Goal: Task Accomplishment & Management: Use online tool/utility

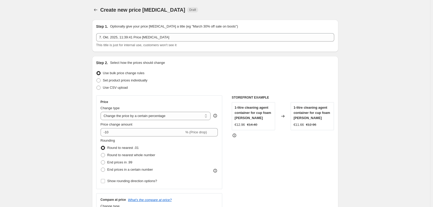
select select "percentage"
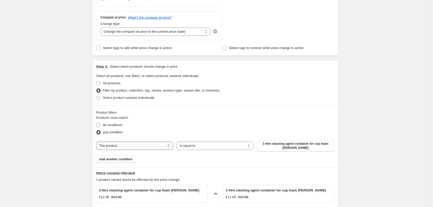
scroll to position [207, 0]
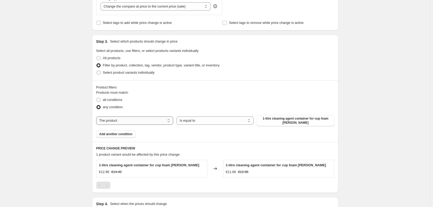
click at [147, 121] on select "The product The product's collection The product's tag The product's vendor The…" at bounding box center [134, 120] width 77 height 8
click at [162, 110] on div "any condition" at bounding box center [215, 106] width 238 height 7
click at [163, 124] on select "The product The product's collection The product's tag The product's vendor The…" at bounding box center [134, 120] width 77 height 8
select select "title"
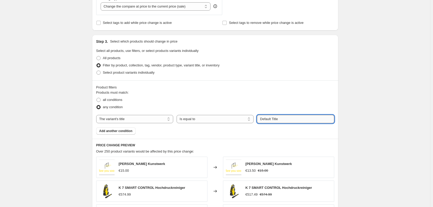
click at [273, 119] on input "Default Title" at bounding box center [295, 119] width 77 height 8
drag, startPoint x: 288, startPoint y: 119, endPoint x: 214, endPoint y: 117, distance: 74.2
click at [214, 117] on div "The product The product's collection The product's tag The product's vendor The…" at bounding box center [215, 119] width 238 height 8
type input "Hochdruckreiniger"
click at [201, 133] on div "Products must match: all conditions any condition The product The product's col…" at bounding box center [215, 112] width 238 height 45
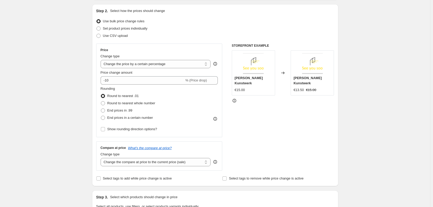
scroll to position [0, 0]
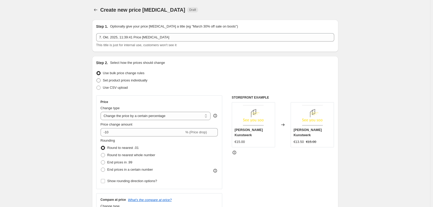
click at [101, 81] on span at bounding box center [98, 80] width 4 height 4
click at [97, 79] on input "Set product prices individually" at bounding box center [96, 78] width 0 height 0
radio input "true"
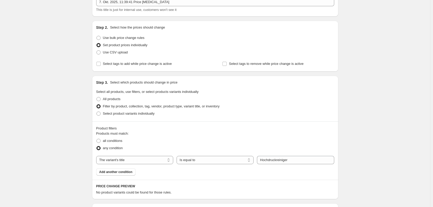
scroll to position [78, 0]
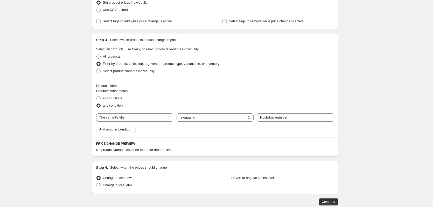
click at [102, 55] on label "All products" at bounding box center [108, 56] width 24 height 7
click at [97, 55] on input "All products" at bounding box center [96, 54] width 0 height 0
radio input "true"
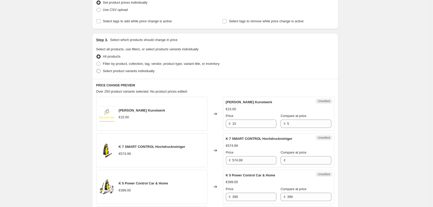
click at [99, 71] on span at bounding box center [98, 71] width 4 height 4
click at [97, 69] on input "Select product variants individually" at bounding box center [96, 69] width 0 height 0
radio input "true"
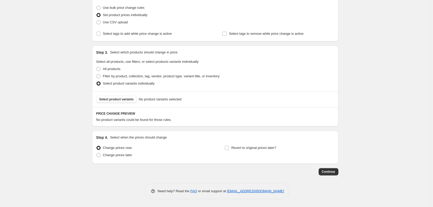
scroll to position [65, 0]
click at [124, 102] on button "Select product variants" at bounding box center [116, 99] width 41 height 7
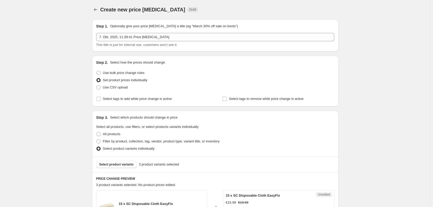
scroll to position [0, 0]
click at [99, 75] on span at bounding box center [98, 73] width 4 height 4
click at [97, 71] on input "Use bulk price change rules" at bounding box center [96, 71] width 0 height 0
radio input "true"
select select "percentage"
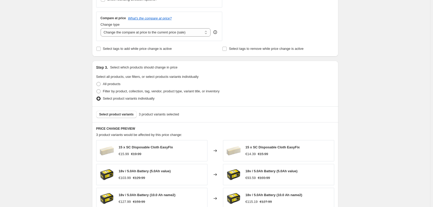
scroll to position [259, 0]
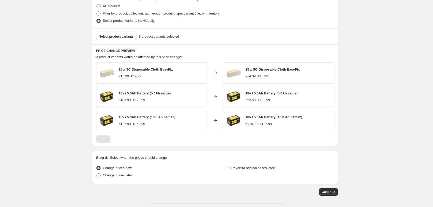
click at [241, 168] on span "Revert to original prices later?" at bounding box center [253, 168] width 45 height 4
click at [229, 168] on input "Revert to original prices later?" at bounding box center [227, 168] width 4 height 4
checkbox input "true"
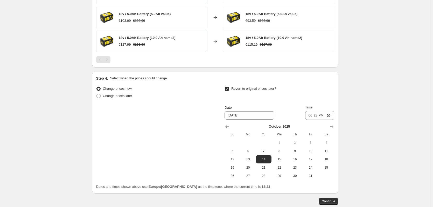
scroll to position [363, 0]
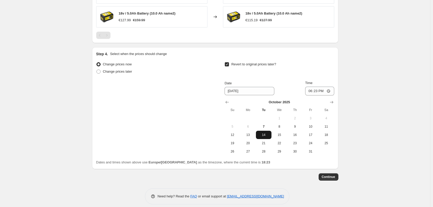
click at [265, 137] on span "14" at bounding box center [263, 135] width 11 height 4
click at [240, 94] on input "[DATE]" at bounding box center [250, 91] width 50 height 8
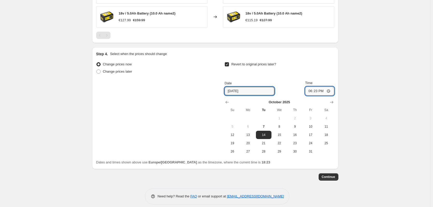
click at [321, 91] on input "18:23" at bounding box center [319, 91] width 29 height 9
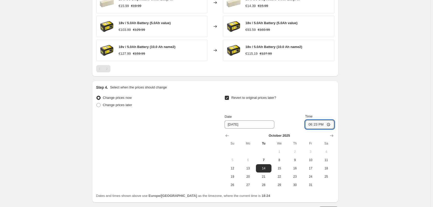
scroll to position [369, 0]
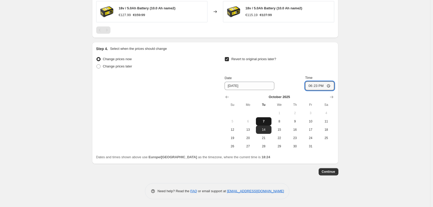
click at [265, 119] on button "7" at bounding box center [264, 121] width 16 height 8
type input "[DATE]"
click at [318, 86] on input "18:23" at bounding box center [319, 85] width 29 height 9
click at [332, 85] on input "18:23" at bounding box center [319, 85] width 29 height 9
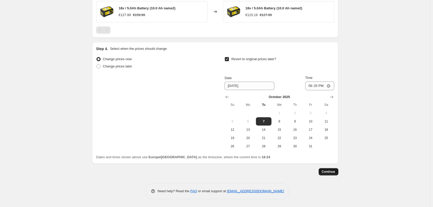
click at [336, 174] on button "Continue" at bounding box center [329, 171] width 20 height 7
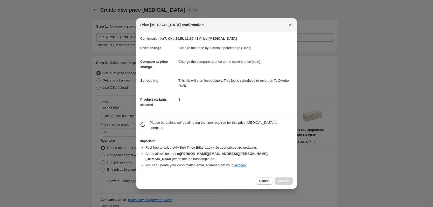
scroll to position [0, 0]
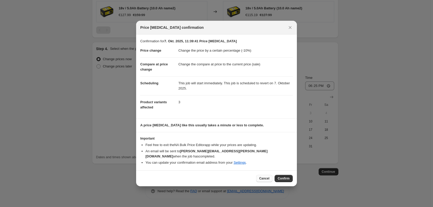
click at [266, 177] on span "Cancel" at bounding box center [264, 178] width 10 height 4
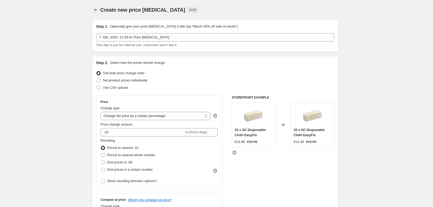
scroll to position [369, 0]
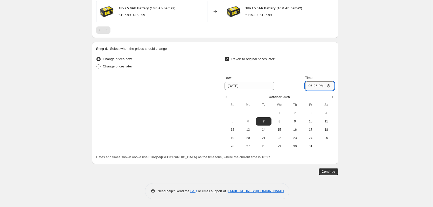
click at [322, 85] on input "18:25" at bounding box center [319, 85] width 29 height 9
click at [329, 84] on input "18:25" at bounding box center [319, 85] width 29 height 9
type input "18:29"
click at [330, 173] on span "Continue" at bounding box center [328, 172] width 13 height 4
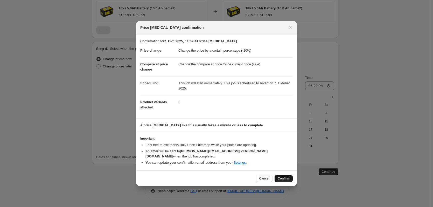
click at [281, 176] on span "Confirm" at bounding box center [284, 178] width 12 height 4
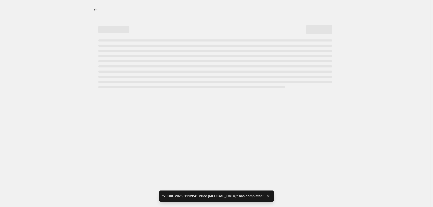
select select "percentage"
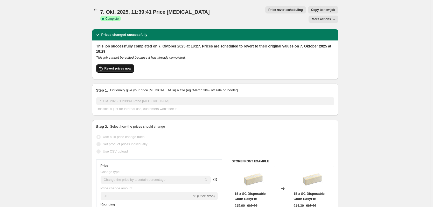
click at [106, 64] on button "Revert prices now" at bounding box center [115, 68] width 38 height 8
checkbox input "false"
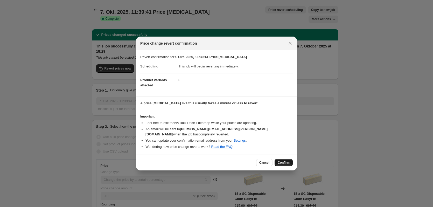
click at [280, 161] on span "Confirm" at bounding box center [284, 163] width 12 height 4
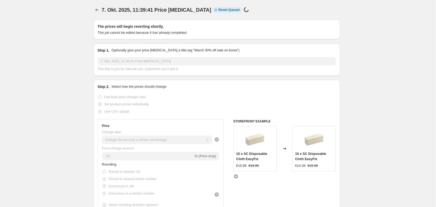
select select "percentage"
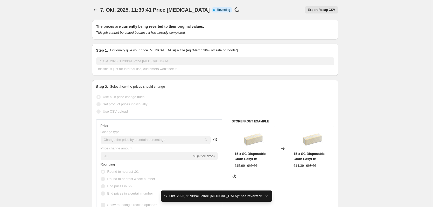
checkbox input "true"
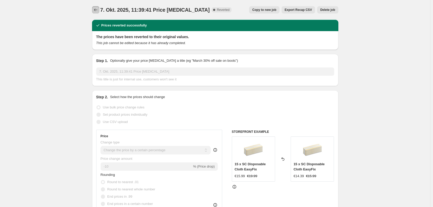
click at [95, 10] on icon "Price change jobs" at bounding box center [95, 10] width 3 height 3
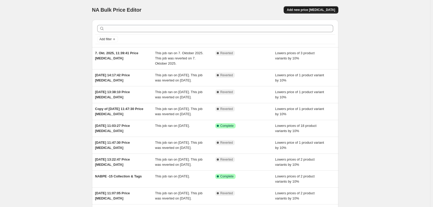
click at [305, 12] on button "Add new price [MEDICAL_DATA]" at bounding box center [311, 9] width 54 height 7
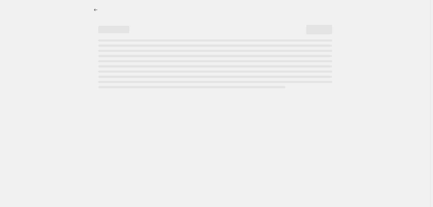
select select "percentage"
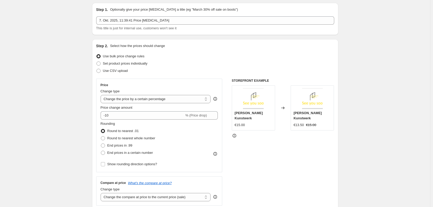
scroll to position [26, 0]
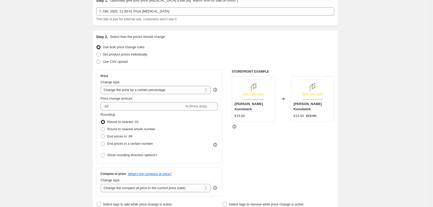
click at [113, 46] on span "Use bulk price change rules" at bounding box center [123, 47] width 41 height 4
click at [97, 45] on input "Use bulk price change rules" at bounding box center [96, 45] width 0 height 0
click at [123, 55] on span "Set product prices individually" at bounding box center [125, 54] width 45 height 4
click at [97, 53] on input "Set product prices individually" at bounding box center [96, 52] width 0 height 0
radio input "true"
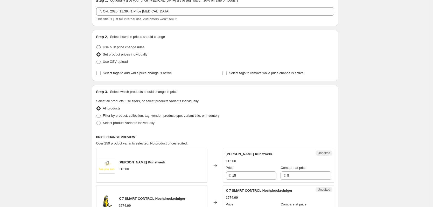
click at [112, 47] on span "Use bulk price change rules" at bounding box center [123, 47] width 41 height 4
click at [99, 44] on label "Use bulk price change rules" at bounding box center [120, 47] width 48 height 7
click at [97, 45] on input "Use bulk price change rules" at bounding box center [96, 45] width 0 height 0
radio input "true"
select select "percentage"
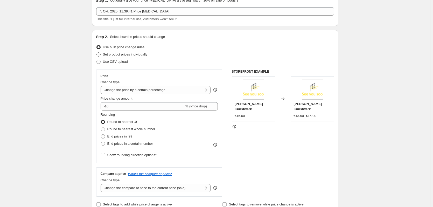
click at [115, 52] on label "Set product prices individually" at bounding box center [121, 54] width 51 height 7
click at [97, 52] on input "Set product prices individually" at bounding box center [96, 52] width 0 height 0
radio input "true"
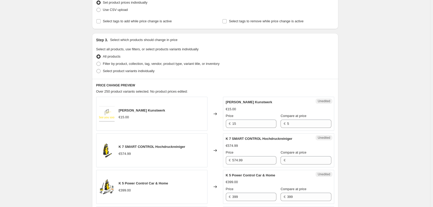
scroll to position [0, 0]
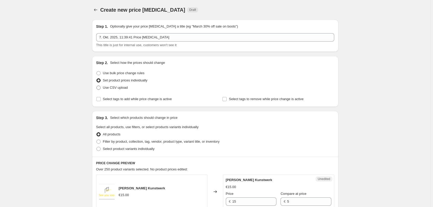
click at [101, 88] on span at bounding box center [98, 88] width 4 height 4
click at [97, 86] on input "Use CSV upload" at bounding box center [96, 86] width 0 height 0
radio input "true"
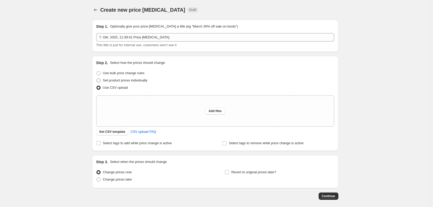
click at [101, 81] on span at bounding box center [98, 80] width 5 height 5
click at [97, 79] on input "Set product prices individually" at bounding box center [96, 78] width 0 height 0
radio input "true"
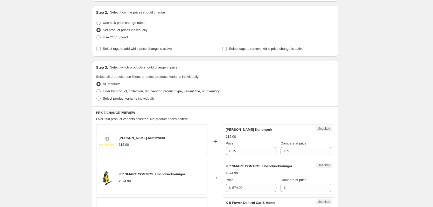
scroll to position [52, 0]
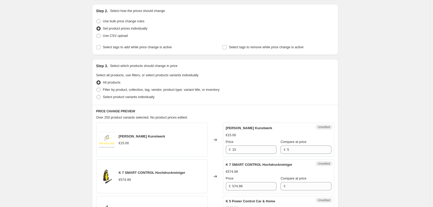
click at [96, 90] on div "Step 3. Select which products should change in price Select all products, use f…" at bounding box center [215, 82] width 246 height 46
click at [99, 89] on span at bounding box center [98, 90] width 4 height 4
click at [97, 88] on input "Filter by product, collection, tag, vendor, product type, variant title, or inv…" at bounding box center [96, 88] width 0 height 0
radio input "true"
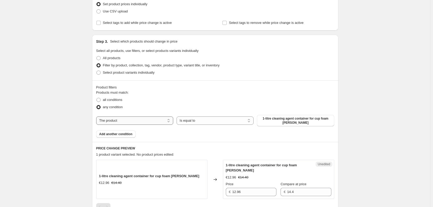
scroll to position [104, 0]
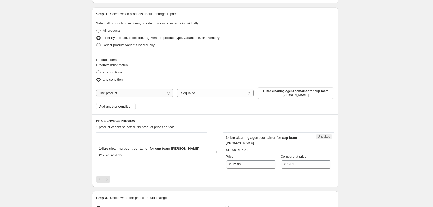
drag, startPoint x: 143, startPoint y: 93, endPoint x: 147, endPoint y: 96, distance: 4.4
click at [143, 93] on select "The product The product's collection The product's tag The product's vendor The…" at bounding box center [134, 93] width 77 height 8
click at [209, 92] on select "Is equal to Is not equal to" at bounding box center [215, 93] width 77 height 8
click at [299, 93] on span "1-litre cleaning agent container for cup foam [PERSON_NAME]" at bounding box center [295, 93] width 71 height 8
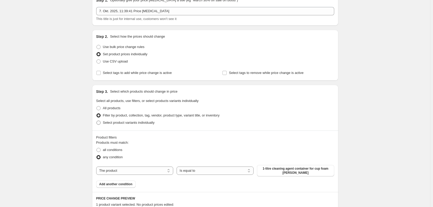
scroll to position [34, 0]
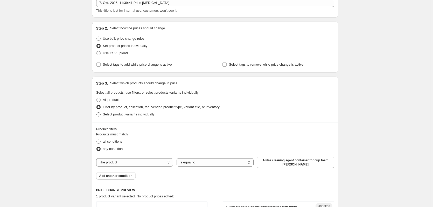
click at [98, 115] on span at bounding box center [98, 114] width 4 height 4
click at [97, 113] on input "Select product variants individually" at bounding box center [96, 112] width 0 height 0
radio input "true"
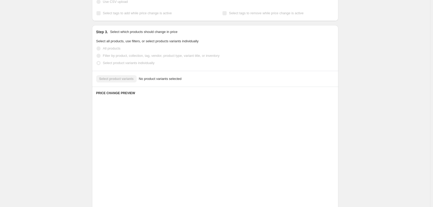
scroll to position [65, 0]
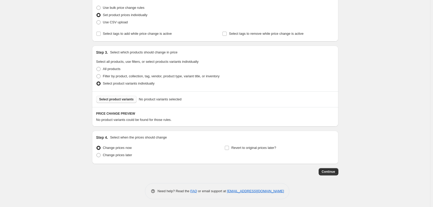
click at [126, 98] on span "Select product variants" at bounding box center [116, 99] width 34 height 4
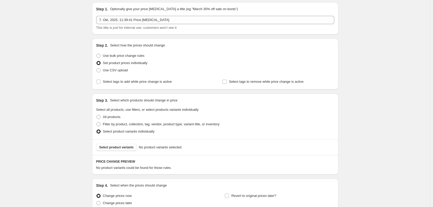
scroll to position [0, 0]
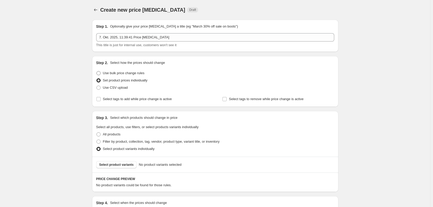
click at [100, 73] on span at bounding box center [98, 73] width 4 height 4
click at [97, 71] on input "Use bulk price change rules" at bounding box center [96, 71] width 0 height 0
radio input "true"
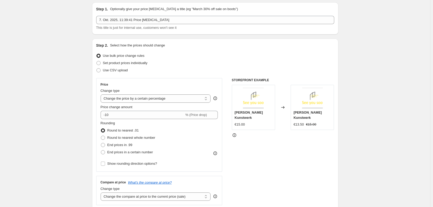
scroll to position [26, 0]
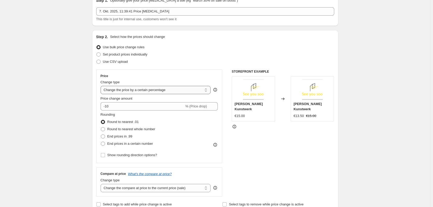
click at [129, 87] on select "Change the price to a certain amount Change the price by a certain amount Chang…" at bounding box center [156, 90] width 110 height 8
click at [193, 79] on div "Price Change type Change the price to a certain amount Change the price by a ce…" at bounding box center [159, 116] width 117 height 85
click at [142, 92] on select "Change the price to a certain amount Change the price by a certain amount Chang…" at bounding box center [156, 90] width 110 height 8
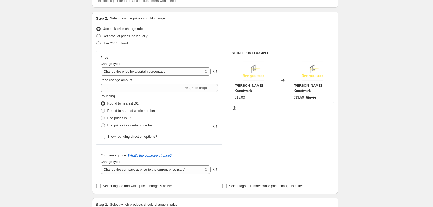
scroll to position [52, 0]
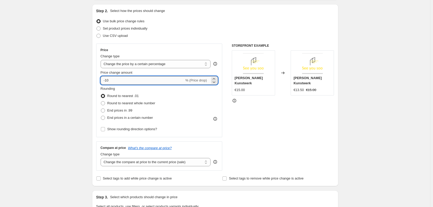
click at [128, 83] on input "-10" at bounding box center [143, 80] width 84 height 8
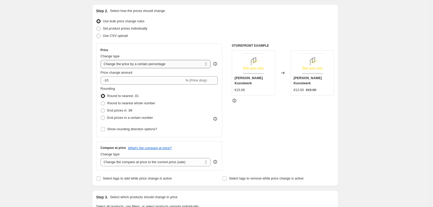
click at [148, 63] on select "Change the price to a certain amount Change the price by a certain amount Chang…" at bounding box center [156, 64] width 110 height 8
select select "by"
click at [102, 60] on select "Change the price to a certain amount Change the price by a certain amount Chang…" at bounding box center [156, 64] width 110 height 8
type input "-10.00"
click at [137, 63] on select "Change the price to a certain amount Change the price by a certain amount Chang…" at bounding box center [156, 64] width 110 height 8
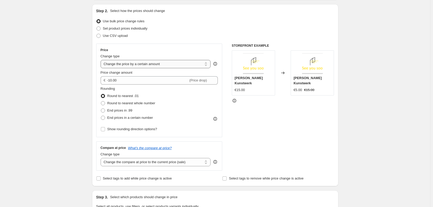
select select "to"
click at [102, 60] on select "Change the price to a certain amount Change the price by a certain amount Chang…" at bounding box center [156, 64] width 110 height 8
type input "80.00"
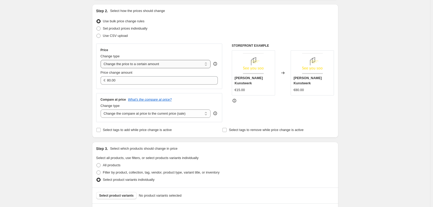
drag, startPoint x: 151, startPoint y: 62, endPoint x: 150, endPoint y: 68, distance: 5.8
click at [151, 62] on select "Change the price to a certain amount Change the price by a certain amount Chang…" at bounding box center [156, 64] width 110 height 8
click at [102, 60] on select "Change the price to a certain amount Change the price by a certain amount Chang…" at bounding box center [156, 64] width 110 height 8
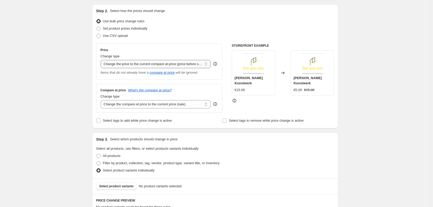
click at [161, 67] on select "Change the price to a certain amount Change the price by a certain amount Chang…" at bounding box center [156, 64] width 110 height 8
click at [85, 103] on div "Create new price [MEDICAL_DATA]. This page is ready Create new price [MEDICAL_D…" at bounding box center [215, 121] width 430 height 346
click at [113, 66] on select "Change the price to a certain amount Change the price by a certain amount Chang…" at bounding box center [156, 64] width 110 height 8
click at [102, 60] on select "Change the price to a certain amount Change the price by a certain amount Chang…" at bounding box center [156, 64] width 110 height 8
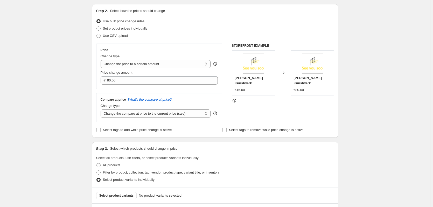
click at [122, 69] on div "Price Change type Change the price to a certain amount Change the price by a ce…" at bounding box center [159, 66] width 117 height 37
click at [124, 66] on select "Change the price to a certain amount Change the price by a certain amount Chang…" at bounding box center [156, 64] width 110 height 8
select select "by"
click at [102, 60] on select "Change the price to a certain amount Change the price by a certain amount Chang…" at bounding box center [156, 64] width 110 height 8
type input "-10.00"
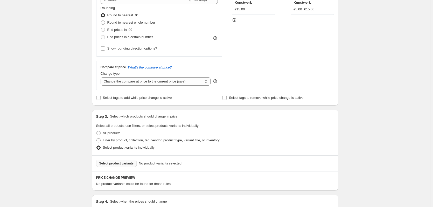
scroll to position [182, 0]
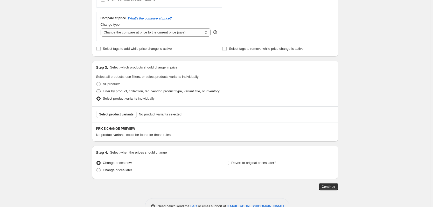
click at [99, 92] on span at bounding box center [98, 91] width 4 height 4
click at [97, 89] on input "Filter by product, collection, tag, vendor, product type, variant title, or inv…" at bounding box center [96, 89] width 0 height 0
radio input "true"
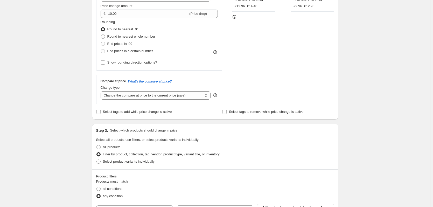
scroll to position [0, 0]
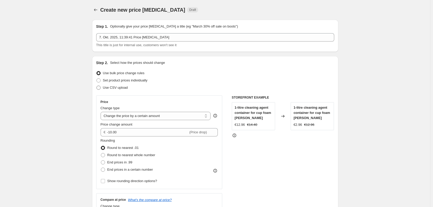
click at [101, 88] on span at bounding box center [98, 88] width 4 height 4
click at [97, 86] on input "Use CSV upload" at bounding box center [96, 86] width 0 height 0
radio input "true"
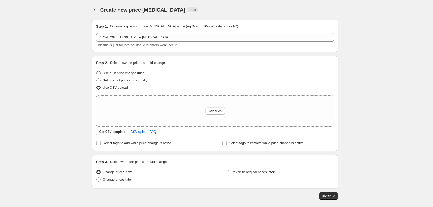
click at [101, 73] on span at bounding box center [98, 73] width 4 height 4
click at [97, 71] on input "Use bulk price change rules" at bounding box center [96, 71] width 0 height 0
radio input "true"
select select "by"
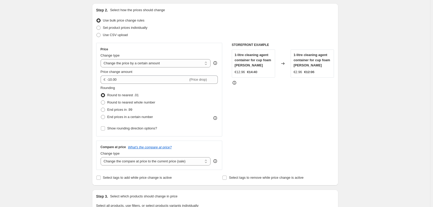
scroll to position [52, 0]
click at [139, 65] on select "Change the price to a certain amount Change the price by a certain amount Chang…" at bounding box center [156, 64] width 110 height 8
click at [139, 64] on select "Change the price to a certain amount Change the price by a certain amount Chang…" at bounding box center [156, 64] width 110 height 8
click at [167, 49] on div "Price" at bounding box center [159, 50] width 117 height 4
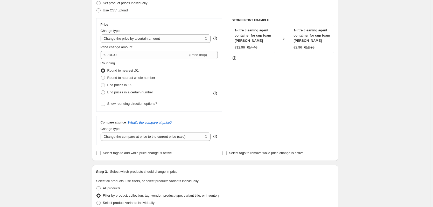
scroll to position [78, 0]
click at [128, 45] on span "Price change amount" at bounding box center [117, 47] width 32 height 4
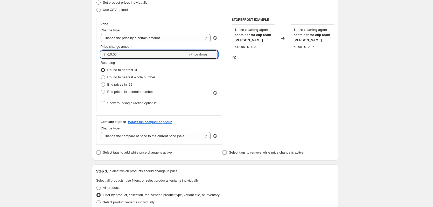
click at [128, 50] on input "-10.00" at bounding box center [147, 54] width 81 height 8
click at [130, 39] on select "Change the price to a certain amount Change the price by a certain amount Chang…" at bounding box center [156, 38] width 110 height 8
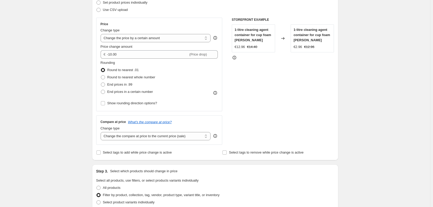
click at [137, 27] on div "Price Change type Change the price to a certain amount Change the price by a ce…" at bounding box center [159, 64] width 117 height 85
drag, startPoint x: 128, startPoint y: 59, endPoint x: 139, endPoint y: 60, distance: 10.7
click at [128, 58] on div "Price Change type Change the price to a certain amount Change the price by a ce…" at bounding box center [159, 64] width 117 height 85
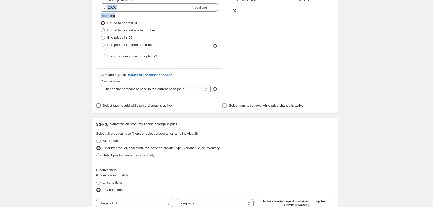
scroll to position [130, 0]
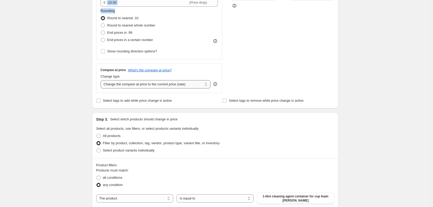
click at [150, 82] on select "Change the compare at price to the current price (sale) Change the compare at p…" at bounding box center [156, 84] width 110 height 8
click at [102, 80] on select "Change the compare at price to the current price (sale) Change the compare at p…" at bounding box center [156, 84] width 110 height 8
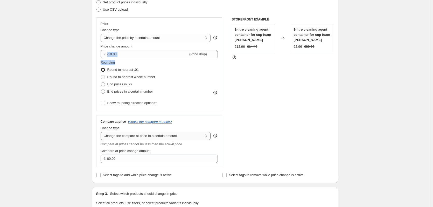
scroll to position [78, 0]
click at [180, 136] on select "Change the compare at price to the current price (sale) Change the compare at p…" at bounding box center [156, 136] width 110 height 8
click at [102, 132] on select "Change the compare at price to the current price (sale) Change the compare at p…" at bounding box center [156, 136] width 110 height 8
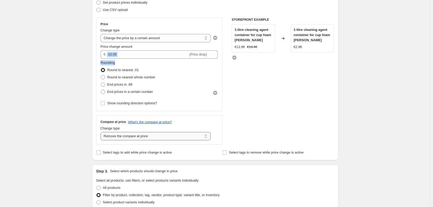
click at [177, 136] on select "Change the compare at price to the current price (sale) Change the compare at p…" at bounding box center [156, 136] width 110 height 8
select select "percentage"
click at [102, 132] on select "Change the compare at price to the current price (sale) Change the compare at p…" at bounding box center [156, 136] width 110 height 8
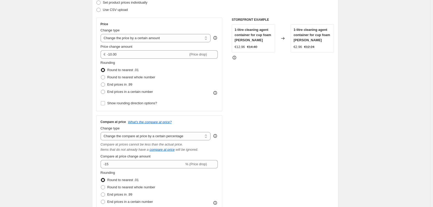
click at [295, 117] on div "STOREFRONT EXAMPLE 1-litre cleaning agent container for cup foam [PERSON_NAME] …" at bounding box center [283, 120] width 102 height 204
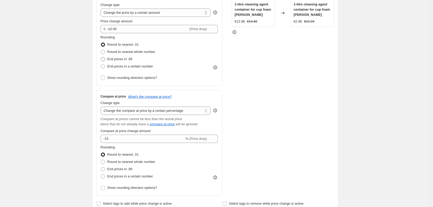
scroll to position [26, 0]
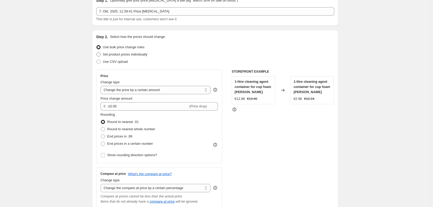
click at [100, 55] on span at bounding box center [98, 54] width 4 height 4
click at [97, 53] on input "Set product prices individually" at bounding box center [96, 52] width 0 height 0
radio input "true"
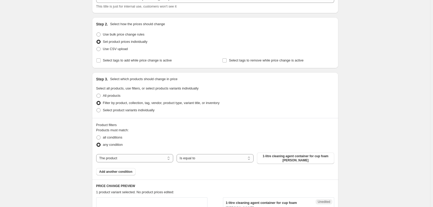
scroll to position [34, 0]
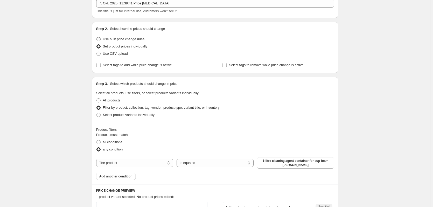
click at [99, 40] on span at bounding box center [98, 39] width 4 height 4
click at [97, 37] on input "Use bulk price change rules" at bounding box center [96, 37] width 0 height 0
radio input "true"
select select "by"
select select "percentage"
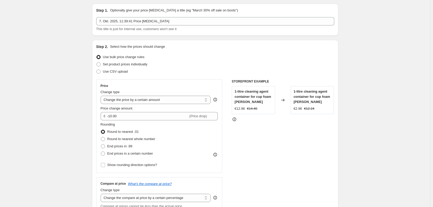
scroll to position [0, 0]
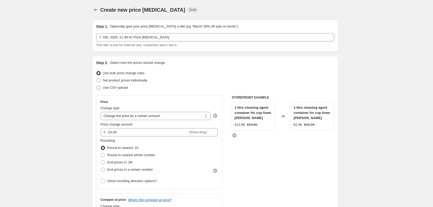
click at [101, 89] on span at bounding box center [98, 88] width 4 height 4
click at [97, 86] on input "Use CSV upload" at bounding box center [96, 86] width 0 height 0
radio input "true"
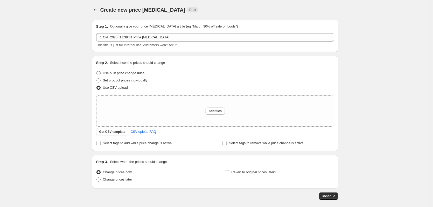
click at [101, 75] on label "Use bulk price change rules" at bounding box center [120, 73] width 48 height 7
click at [97, 71] on input "Use bulk price change rules" at bounding box center [96, 71] width 0 height 0
radio input "true"
select select "by"
select select "percentage"
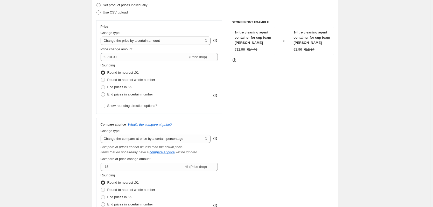
scroll to position [26, 0]
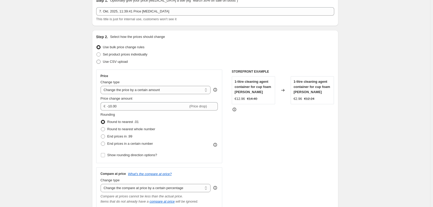
click at [101, 60] on span at bounding box center [98, 62] width 4 height 4
click at [97, 60] on input "Use CSV upload" at bounding box center [96, 60] width 0 height 0
radio input "true"
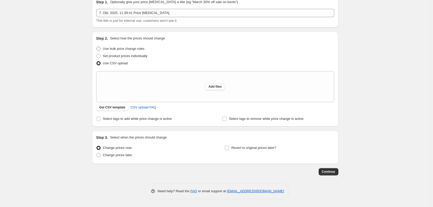
click at [99, 51] on span at bounding box center [98, 49] width 4 height 4
click at [97, 47] on input "Use bulk price change rules" at bounding box center [96, 47] width 0 height 0
radio input "true"
select select "by"
select select "percentage"
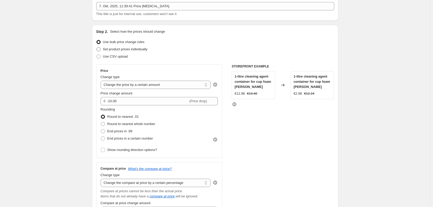
scroll to position [0, 0]
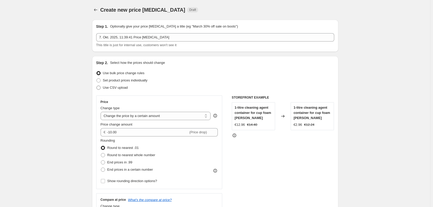
click at [101, 89] on span at bounding box center [98, 88] width 4 height 4
click at [97, 86] on input "Use CSV upload" at bounding box center [96, 86] width 0 height 0
radio input "true"
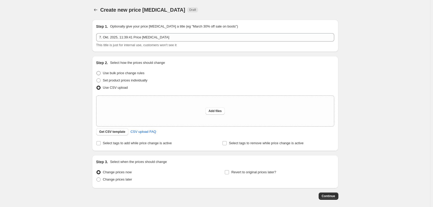
click at [101, 75] on span at bounding box center [98, 73] width 5 height 5
click at [97, 71] on input "Use bulk price change rules" at bounding box center [96, 71] width 0 height 0
radio input "true"
select select "by"
select select "percentage"
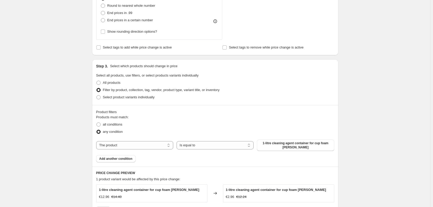
scroll to position [285, 0]
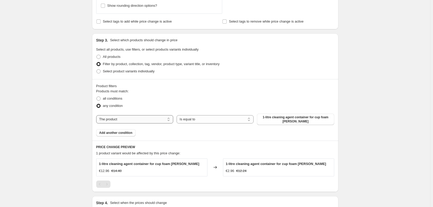
click at [146, 121] on select "The product The product's collection The product's tag The product's vendor The…" at bounding box center [134, 119] width 77 height 8
click at [233, 120] on select "Is equal to Is not equal to" at bounding box center [215, 119] width 77 height 8
click at [306, 117] on span "1-litre cleaning agent container for cup foam [PERSON_NAME]" at bounding box center [295, 119] width 71 height 8
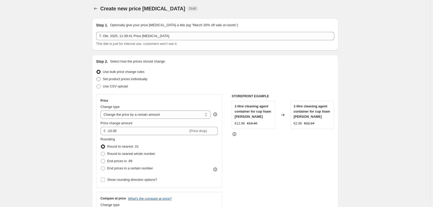
scroll to position [0, 0]
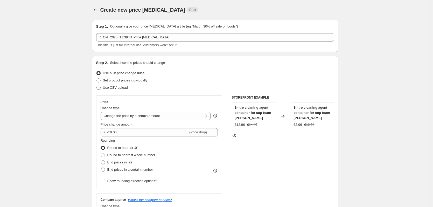
click at [100, 87] on span at bounding box center [98, 88] width 4 height 4
click at [97, 86] on input "Use CSV upload" at bounding box center [96, 86] width 0 height 0
radio input "true"
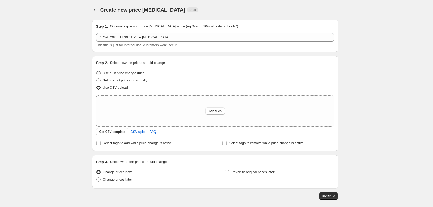
click at [101, 74] on span at bounding box center [98, 73] width 5 height 5
click at [97, 71] on input "Use bulk price change rules" at bounding box center [96, 71] width 0 height 0
radio input "true"
select select "by"
select select "percentage"
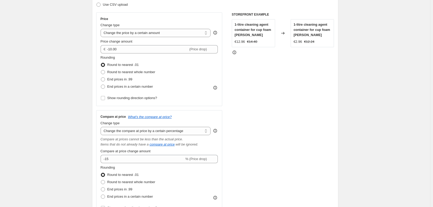
scroll to position [52, 0]
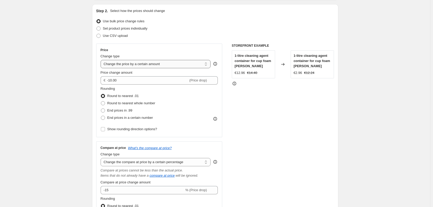
click at [149, 61] on select "Change the price to a certain amount Change the price by a certain amount Chang…" at bounding box center [156, 64] width 110 height 8
click at [149, 66] on select "Change the price to a certain amount Change the price by a certain amount Chang…" at bounding box center [156, 64] width 110 height 8
click at [113, 62] on select "Change the price to a certain amount Change the price by a certain amount Chang…" at bounding box center [156, 64] width 110 height 8
click at [212, 51] on div "Price" at bounding box center [159, 50] width 117 height 4
click at [104, 128] on input "Show rounding direction options?" at bounding box center [103, 129] width 4 height 4
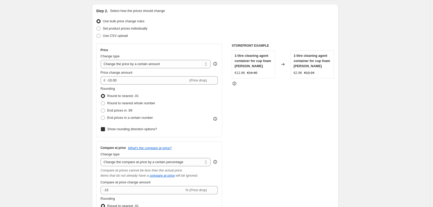
checkbox input "true"
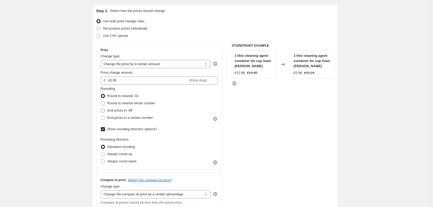
click at [104, 111] on span at bounding box center [103, 110] width 4 height 4
click at [101, 109] on input "End prices in .99" at bounding box center [101, 108] width 0 height 0
radio input "true"
click at [104, 96] on span at bounding box center [103, 96] width 4 height 4
click at [101, 94] on input "Round to nearest .01" at bounding box center [101, 94] width 0 height 0
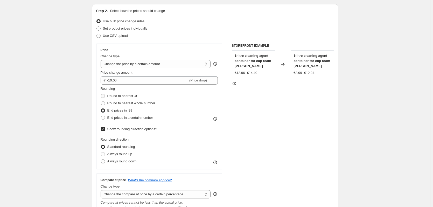
radio input "true"
click at [104, 154] on span at bounding box center [103, 154] width 4 height 4
click at [101, 152] on input "Always round up" at bounding box center [101, 152] width 0 height 0
radio input "true"
click at [105, 162] on span at bounding box center [103, 161] width 4 height 4
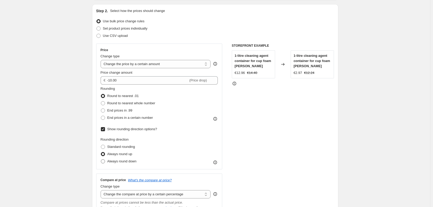
click at [101, 159] on input "Always round down" at bounding box center [101, 159] width 0 height 0
radio input "true"
drag, startPoint x: 156, startPoint y: 119, endPoint x: 109, endPoint y: 117, distance: 47.2
click at [109, 117] on div "End prices in a certain number" at bounding box center [128, 117] width 55 height 7
copy span "End prices in a certain number"
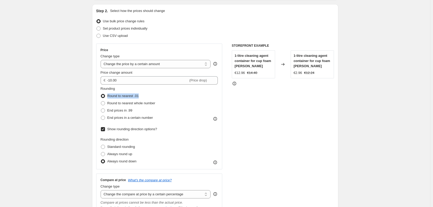
drag, startPoint x: 140, startPoint y: 95, endPoint x: 108, endPoint y: 94, distance: 31.9
click at [108, 94] on div "Round to nearest .01" at bounding box center [128, 95] width 55 height 7
copy span "Round to nearest .01"
click at [152, 93] on div "Round to nearest .01" at bounding box center [128, 95] width 55 height 7
click at [105, 148] on span at bounding box center [103, 147] width 4 height 4
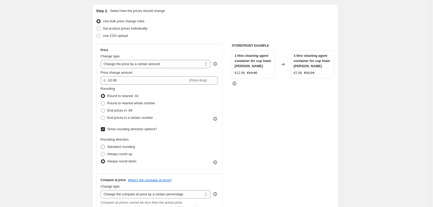
click at [101, 145] on input "Standard rounding" at bounding box center [101, 145] width 0 height 0
radio input "true"
drag, startPoint x: 137, startPoint y: 111, endPoint x: 96, endPoint y: 110, distance: 41.0
click at [96, 110] on div "Step 2. Select how the prices should change Use bulk price change rules Set pro…" at bounding box center [215, 149] width 246 height 291
copy label "End prices in .99"
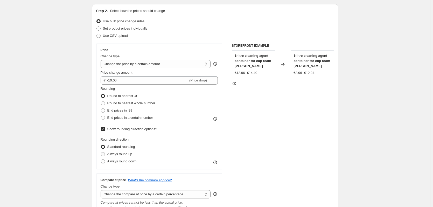
click at [105, 156] on span at bounding box center [103, 154] width 4 height 4
click at [101, 152] on input "Always round up" at bounding box center [101, 152] width 0 height 0
radio input "true"
click at [104, 160] on span at bounding box center [103, 161] width 4 height 4
click at [101, 159] on input "Always round down" at bounding box center [101, 159] width 0 height 0
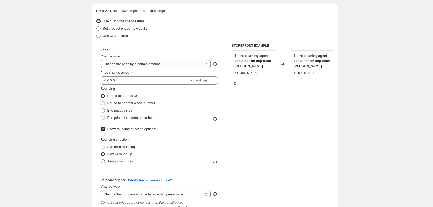
radio input "true"
click at [105, 110] on span at bounding box center [103, 110] width 4 height 4
click at [101, 109] on input "End prices in .99" at bounding box center [101, 108] width 0 height 0
radio input "true"
click at [105, 154] on span at bounding box center [103, 154] width 4 height 4
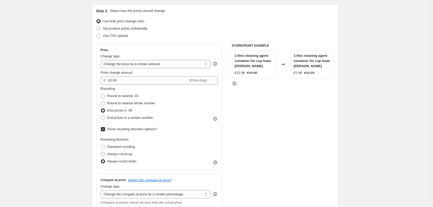
click at [101, 152] on input "Always round up" at bounding box center [101, 152] width 0 height 0
radio input "true"
click at [105, 144] on label "Standard rounding" at bounding box center [118, 146] width 34 height 7
click at [101, 145] on input "Standard rounding" at bounding box center [101, 145] width 0 height 0
radio input "true"
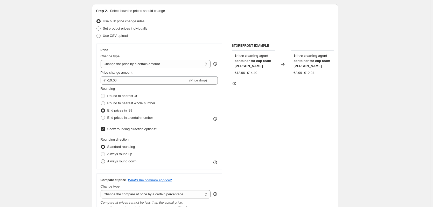
click at [103, 159] on label "Always round down" at bounding box center [119, 161] width 36 height 7
click at [101, 159] on input "Always round down" at bounding box center [101, 159] width 0 height 0
radio input "true"
click at [103, 118] on span at bounding box center [103, 118] width 4 height 4
click at [101, 116] on input "End prices in a certain number" at bounding box center [101, 116] width 0 height 0
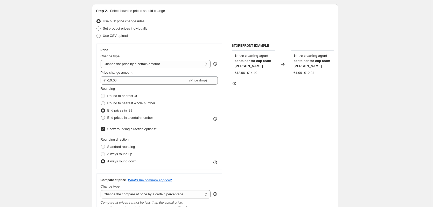
radio input "true"
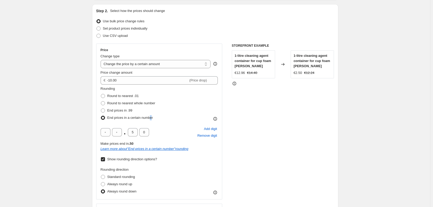
click at [152, 119] on span "End prices in a certain number" at bounding box center [130, 118] width 46 height 4
drag, startPoint x: 156, startPoint y: 117, endPoint x: 108, endPoint y: 117, distance: 47.7
click at [108, 117] on div "End prices in a certain number" at bounding box center [128, 117] width 55 height 7
copy span "End prices in a certain number"
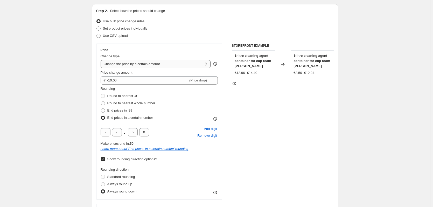
click at [144, 65] on select "Change the price to a certain amount Change the price by a certain amount Chang…" at bounding box center [156, 64] width 110 height 8
drag, startPoint x: 69, startPoint y: 71, endPoint x: 73, endPoint y: 70, distance: 4.2
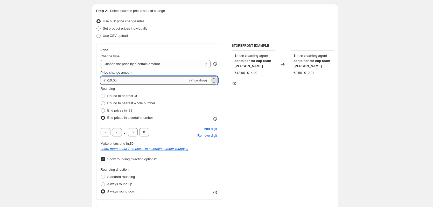
click at [126, 79] on input "-10.00" at bounding box center [147, 80] width 81 height 8
click at [107, 133] on input "text" at bounding box center [106, 132] width 10 height 8
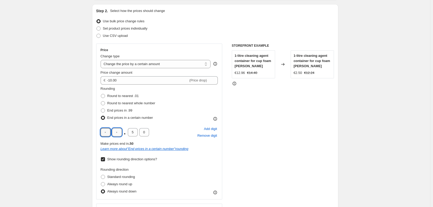
click at [120, 129] on input "text" at bounding box center [117, 132] width 10 height 8
drag, startPoint x: 141, startPoint y: 132, endPoint x: 147, endPoint y: 132, distance: 5.2
click at [142, 132] on input "0" at bounding box center [144, 132] width 10 height 8
click at [105, 99] on label "Round to nearest .01" at bounding box center [120, 95] width 38 height 7
click at [101, 94] on input "Round to nearest .01" at bounding box center [101, 94] width 0 height 0
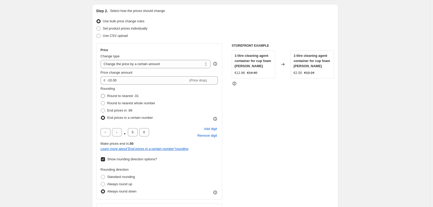
radio input "true"
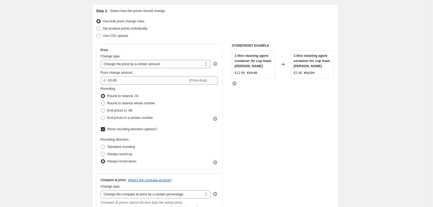
click at [105, 94] on span at bounding box center [103, 96] width 4 height 4
click at [101, 94] on input "Round to nearest .01" at bounding box center [101, 94] width 0 height 0
click at [142, 91] on fieldset "Rounding Round to nearest .01 Round to nearest whole number End prices in .99 E…" at bounding box center [128, 103] width 55 height 35
click at [103, 154] on span at bounding box center [103, 154] width 4 height 4
click at [101, 152] on input "Always round up" at bounding box center [101, 152] width 0 height 0
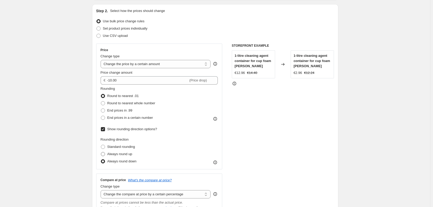
radio input "true"
click at [105, 147] on span at bounding box center [103, 147] width 4 height 4
click at [101, 145] on input "Standard rounding" at bounding box center [101, 145] width 0 height 0
radio input "true"
click at [218, 161] on icon at bounding box center [215, 162] width 5 height 5
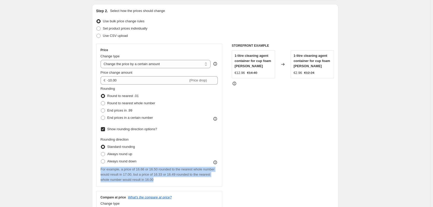
drag, startPoint x: 158, startPoint y: 180, endPoint x: 91, endPoint y: 166, distance: 68.3
copy span "For example, a price of 16.66 or 16.50 rounded to the nearest whole number woul…"
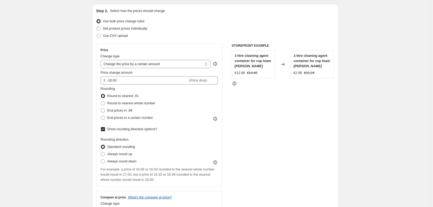
click at [166, 140] on div "Rounding direction Standard rounding Always round up Always round down" at bounding box center [159, 151] width 117 height 28
click at [105, 103] on span at bounding box center [103, 103] width 5 height 5
click at [101, 101] on input "Round to nearest whole number" at bounding box center [101, 101] width 0 height 0
radio input "true"
click at [105, 162] on span at bounding box center [103, 161] width 4 height 4
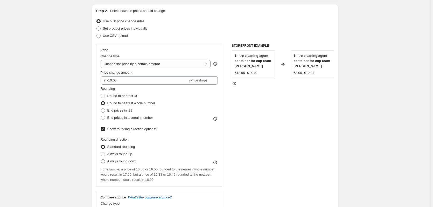
click at [101, 159] on input "Always round down" at bounding box center [101, 159] width 0 height 0
radio input "true"
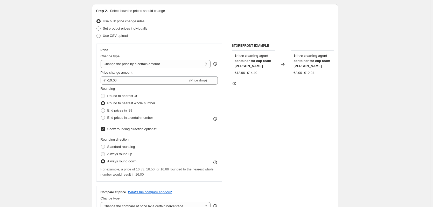
click at [105, 155] on span at bounding box center [103, 154] width 4 height 4
click at [101, 152] on input "Always round up" at bounding box center [101, 152] width 0 height 0
radio input "true"
click at [104, 162] on span at bounding box center [103, 161] width 4 height 4
click at [101, 159] on input "Always round down" at bounding box center [101, 159] width 0 height 0
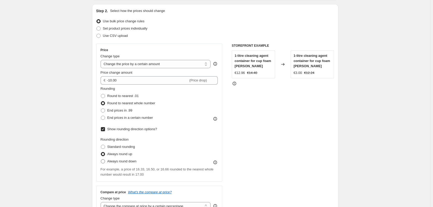
radio input "true"
drag, startPoint x: 100, startPoint y: 151, endPoint x: 104, endPoint y: 153, distance: 4.3
click at [100, 151] on div "Price Change type Change the price to a certain amount Change the price by a ce…" at bounding box center [159, 113] width 126 height 138
click at [105, 153] on span at bounding box center [103, 154] width 4 height 4
click at [101, 152] on input "Always round up" at bounding box center [101, 152] width 0 height 0
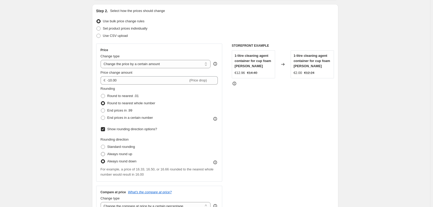
radio input "true"
click at [105, 162] on span at bounding box center [103, 161] width 4 height 4
click at [101, 159] on input "Always round down" at bounding box center [101, 159] width 0 height 0
radio input "true"
click at [103, 145] on span at bounding box center [103, 147] width 4 height 4
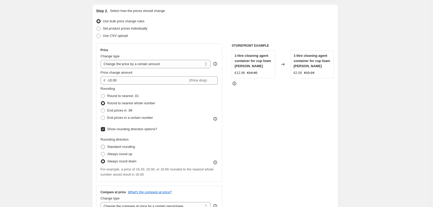
click at [101, 145] on input "Standard rounding" at bounding box center [101, 145] width 0 height 0
radio input "true"
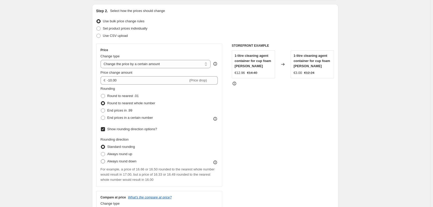
click at [105, 162] on span at bounding box center [103, 161] width 4 height 4
click at [101, 159] on input "Always round down" at bounding box center [101, 159] width 0 height 0
radio input "true"
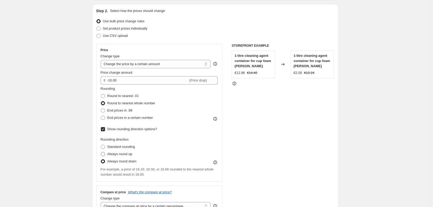
click at [103, 152] on span at bounding box center [103, 154] width 4 height 4
click at [101, 152] on input "Always round up" at bounding box center [101, 152] width 0 height 0
radio input "true"
click at [105, 162] on span at bounding box center [103, 161] width 4 height 4
click at [101, 159] on input "Always round down" at bounding box center [101, 159] width 0 height 0
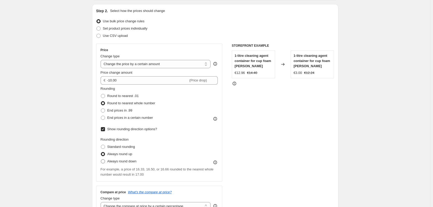
radio input "true"
click at [102, 147] on span at bounding box center [103, 147] width 4 height 4
click at [101, 145] on input "Standard rounding" at bounding box center [101, 145] width 0 height 0
radio input "true"
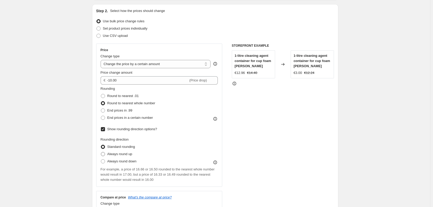
click at [103, 154] on span at bounding box center [103, 154] width 4 height 4
click at [101, 152] on input "Always round up" at bounding box center [101, 152] width 0 height 0
radio input "true"
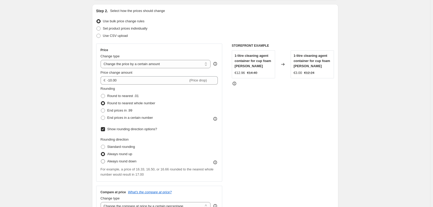
click at [104, 161] on span at bounding box center [103, 161] width 4 height 4
click at [101, 159] on input "Always round down" at bounding box center [101, 159] width 0 height 0
radio input "true"
click at [103, 156] on span at bounding box center [103, 154] width 4 height 4
click at [101, 152] on input "Always round up" at bounding box center [101, 152] width 0 height 0
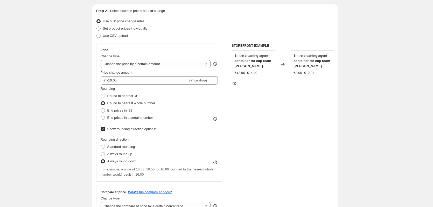
radio input "true"
click at [106, 164] on label "Always round down" at bounding box center [119, 161] width 36 height 7
click at [101, 159] on input "Always round down" at bounding box center [101, 159] width 0 height 0
radio input "true"
click at [107, 112] on label "End prices in .99" at bounding box center [117, 110] width 32 height 7
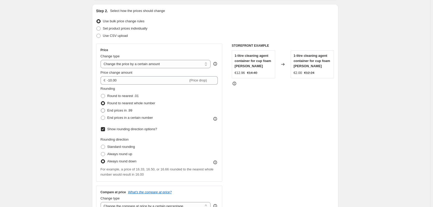
click at [101, 109] on input "End prices in .99" at bounding box center [101, 108] width 0 height 0
radio input "true"
click at [103, 152] on span at bounding box center [103, 154] width 4 height 4
click at [101, 152] on input "Always round up" at bounding box center [101, 152] width 0 height 0
radio input "true"
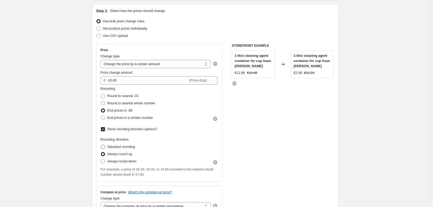
click at [104, 145] on span at bounding box center [103, 147] width 4 height 4
click at [101, 145] on input "Standard rounding" at bounding box center [101, 145] width 0 height 0
radio input "true"
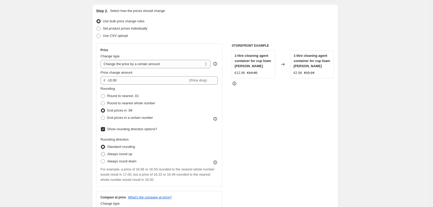
click at [105, 154] on span at bounding box center [103, 154] width 4 height 4
click at [101, 152] on input "Always round up" at bounding box center [101, 152] width 0 height 0
radio input "true"
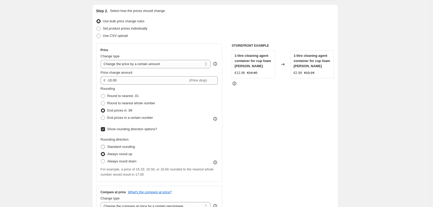
click at [104, 147] on span at bounding box center [103, 147] width 4 height 4
click at [101, 145] on input "Standard rounding" at bounding box center [101, 145] width 0 height 0
radio input "true"
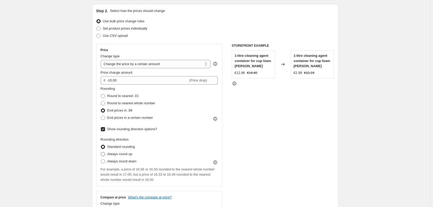
click at [105, 153] on span at bounding box center [103, 154] width 4 height 4
click at [101, 152] on input "Always round up" at bounding box center [101, 152] width 0 height 0
radio input "true"
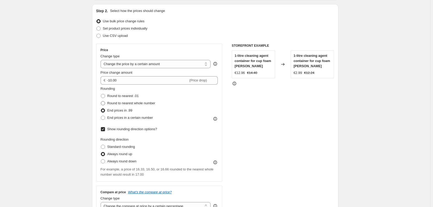
click at [105, 103] on span at bounding box center [103, 103] width 4 height 4
click at [101, 101] on input "Round to nearest whole number" at bounding box center [101, 101] width 0 height 0
radio input "true"
click at [217, 162] on icon at bounding box center [215, 162] width 5 height 5
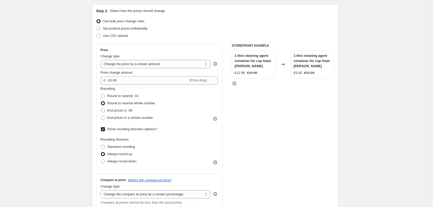
click at [217, 117] on icon at bounding box center [215, 118] width 5 height 5
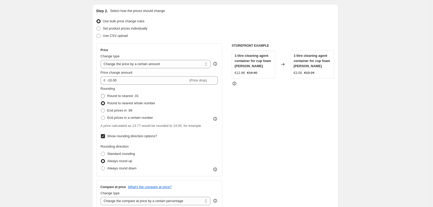
click at [103, 94] on span at bounding box center [103, 96] width 4 height 4
click at [101, 94] on input "Round to nearest .01" at bounding box center [101, 94] width 0 height 0
radio input "true"
click at [105, 105] on span at bounding box center [103, 103] width 4 height 4
click at [101, 101] on input "Round to nearest whole number" at bounding box center [101, 101] width 0 height 0
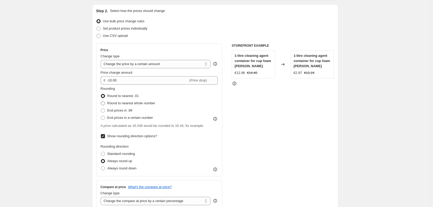
radio input "true"
click at [105, 110] on span at bounding box center [103, 110] width 4 height 4
click at [101, 109] on input "End prices in .99" at bounding box center [101, 108] width 0 height 0
radio input "true"
click at [105, 117] on span at bounding box center [103, 118] width 4 height 4
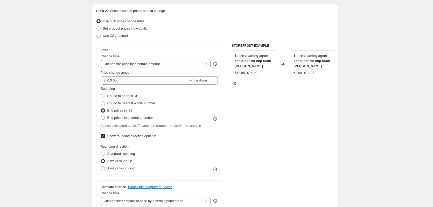
click at [101, 116] on input "End prices in a certain number" at bounding box center [101, 116] width 0 height 0
radio input "true"
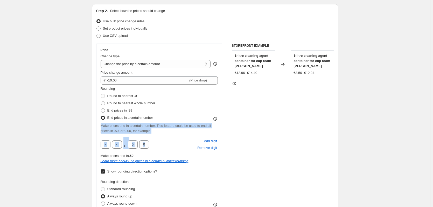
drag, startPoint x: 162, startPoint y: 134, endPoint x: 93, endPoint y: 126, distance: 68.7
click at [93, 126] on div "Step 2. Select how the prices should change Use bulk price change rules Set pro…" at bounding box center [215, 170] width 246 height 333
copy div "Make prices end in a certain number. This feature could be used to end all pric…"
click at [177, 128] on div "Make prices end in a certain number. This feature could be used to end all pric…" at bounding box center [159, 128] width 117 height 10
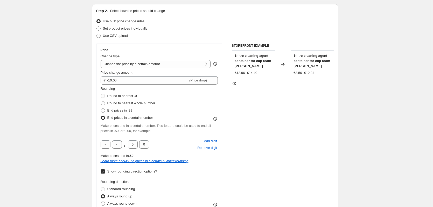
click at [217, 119] on icon at bounding box center [215, 118] width 5 height 5
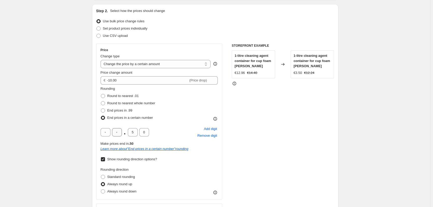
scroll to position [0, 0]
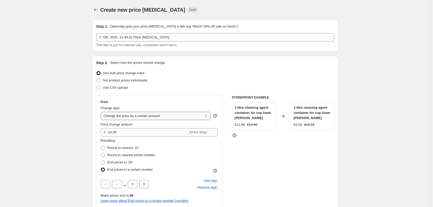
click at [121, 119] on select "Change the price to a certain amount Change the price by a certain amount Chang…" at bounding box center [156, 116] width 110 height 8
click at [199, 104] on div "Price" at bounding box center [159, 102] width 117 height 4
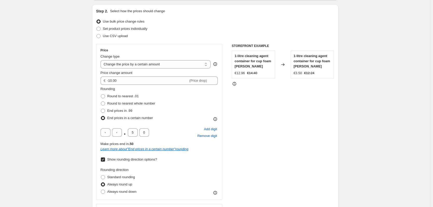
scroll to position [52, 0]
click at [128, 64] on select "Change the price to a certain amount Change the price by a certain amount Chang…" at bounding box center [156, 64] width 110 height 8
select select "bcap"
click at [102, 60] on select "Change the price to a certain amount Change the price by a certain amount Chang…" at bounding box center [156, 64] width 110 height 8
type input "-12.00"
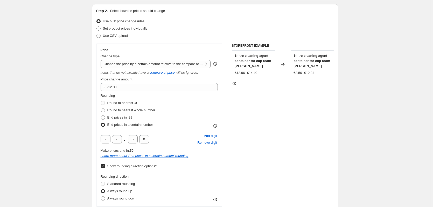
click at [210, 100] on div "Rounding Round to nearest .01 Round to nearest whole number End prices in .99 E…" at bounding box center [159, 110] width 117 height 35
click at [199, 64] on select "Change the price to a certain amount Change the price by a certain amount Chang…" at bounding box center [156, 64] width 110 height 8
click at [186, 65] on select "Change the price to a certain amount Change the price by a certain amount Chang…" at bounding box center [156, 64] width 110 height 8
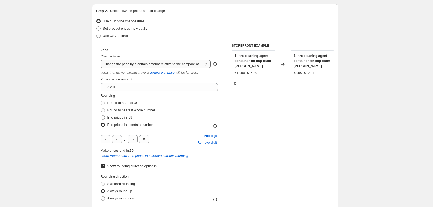
click at [172, 63] on select "Change the price to a certain amount Change the price by a certain amount Chang…" at bounding box center [156, 64] width 110 height 8
select select "to"
click at [102, 60] on select "Change the price to a certain amount Change the price by a certain amount Chang…" at bounding box center [156, 64] width 110 height 8
type input "80.00"
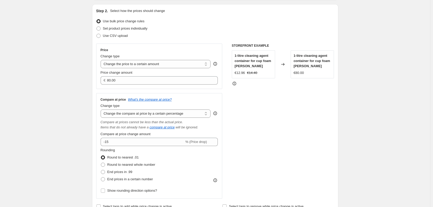
click at [195, 59] on div "Change type Change the price to a certain amount Change the price by a certain …" at bounding box center [156, 61] width 110 height 15
click at [189, 65] on select "Change the price to a certain amount Change the price by a certain amount Chang…" at bounding box center [156, 64] width 110 height 8
select select "by"
click at [102, 60] on select "Change the price to a certain amount Change the price by a certain amount Chang…" at bounding box center [156, 64] width 110 height 8
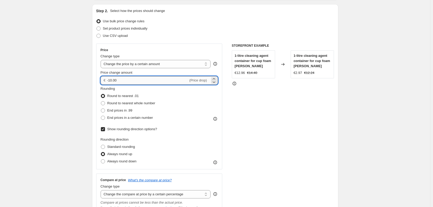
click at [112, 81] on input "-10.00" at bounding box center [147, 80] width 81 height 8
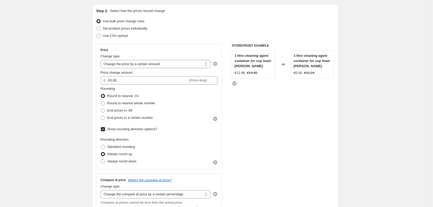
click at [273, 106] on div "STOREFRONT EXAMPLE 1-litre cleaning agent container for cup foam [PERSON_NAME] …" at bounding box center [283, 162] width 102 height 236
drag, startPoint x: 257, startPoint y: 48, endPoint x: 272, endPoint y: 75, distance: 30.7
click at [272, 75] on div "STOREFRONT EXAMPLE 1-litre cleaning agent container for cup foam [PERSON_NAME] …" at bounding box center [283, 162] width 102 height 236
drag, startPoint x: 303, startPoint y: 67, endPoint x: 307, endPoint y: 99, distance: 32.5
click at [307, 99] on div "STOREFRONT EXAMPLE 1-litre cleaning agent container for cup foam [PERSON_NAME] …" at bounding box center [283, 162] width 102 height 236
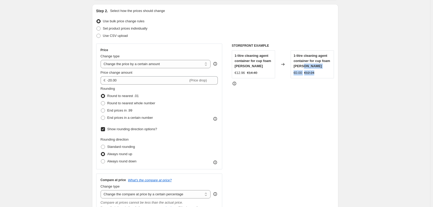
click at [270, 96] on div "STOREFRONT EXAMPLE 1-litre cleaning agent container for cup foam [PERSON_NAME] …" at bounding box center [283, 162] width 102 height 236
click at [174, 71] on div "Price change amount" at bounding box center [159, 72] width 117 height 5
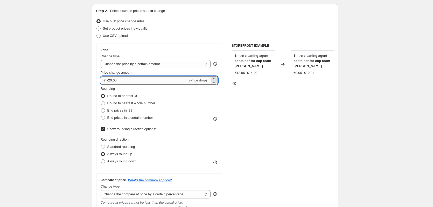
click at [161, 77] on input "-20.00" at bounding box center [147, 80] width 81 height 8
drag, startPoint x: 122, startPoint y: 78, endPoint x: 108, endPoint y: 80, distance: 14.2
click at [108, 80] on div "€ -20.00 (Price drop)" at bounding box center [159, 80] width 117 height 8
click at [110, 79] on input "-20.00" at bounding box center [147, 80] width 81 height 8
click at [109, 81] on input "-20.00" at bounding box center [147, 80] width 81 height 8
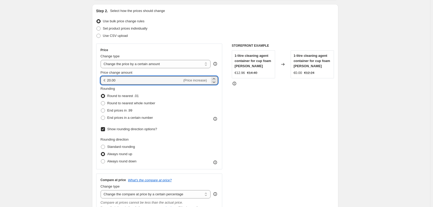
type input "20.00"
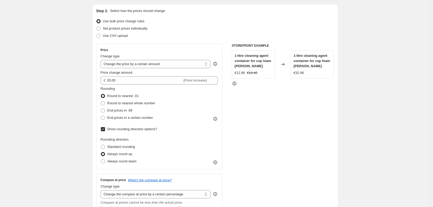
click at [296, 116] on div "STOREFRONT EXAMPLE 1-litre cleaning agent container for cup foam [PERSON_NAME] …" at bounding box center [283, 162] width 102 height 236
drag, startPoint x: 247, startPoint y: 74, endPoint x: 268, endPoint y: 71, distance: 20.5
click at [268, 71] on div "€12.96 €14.40" at bounding box center [254, 72] width 38 height 5
click at [103, 146] on span at bounding box center [103, 147] width 4 height 4
click at [101, 145] on input "Standard rounding" at bounding box center [101, 145] width 0 height 0
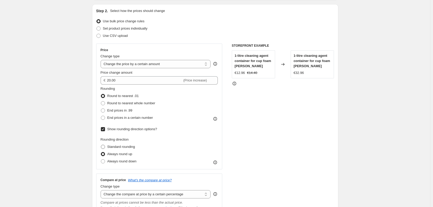
radio input "true"
click at [107, 128] on label "Show rounding direction options?" at bounding box center [129, 129] width 57 height 7
click at [105, 128] on input "Show rounding direction options?" at bounding box center [103, 129] width 4 height 4
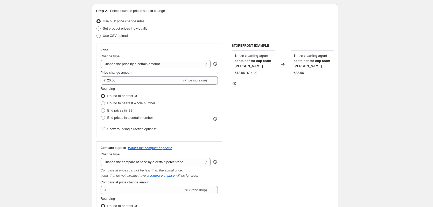
click at [105, 130] on input "Show rounding direction options?" at bounding box center [103, 129] width 4 height 4
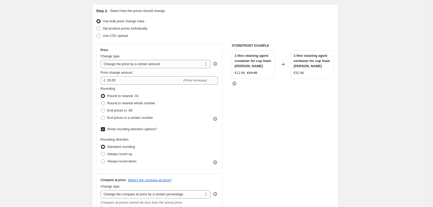
click at [104, 129] on input "Show rounding direction options?" at bounding box center [103, 129] width 4 height 4
checkbox input "false"
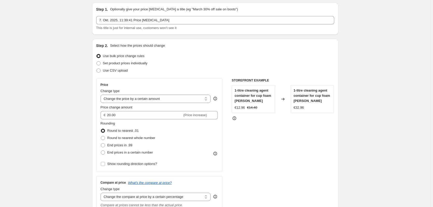
scroll to position [26, 0]
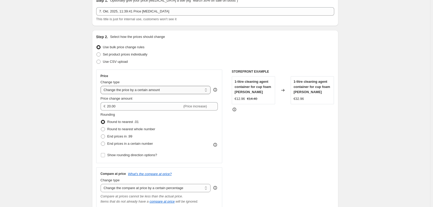
click at [149, 87] on select "Change the price to a certain amount Change the price by a certain amount Chang…" at bounding box center [156, 90] width 110 height 8
click at [190, 68] on div "Step 2. Select how the prices should change Use bulk price change rules Set pro…" at bounding box center [215, 159] width 238 height 250
click at [101, 55] on span at bounding box center [98, 54] width 4 height 4
click at [97, 53] on input "Set product prices individually" at bounding box center [96, 52] width 0 height 0
radio input "true"
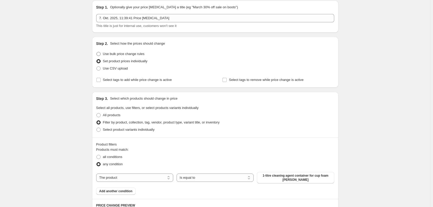
scroll to position [0, 0]
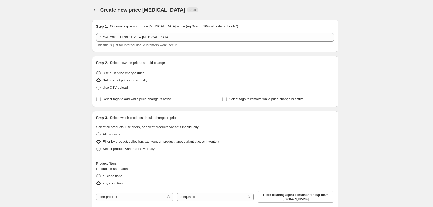
click at [101, 75] on span at bounding box center [98, 73] width 5 height 5
click at [97, 71] on input "Use bulk price change rules" at bounding box center [96, 71] width 0 height 0
radio input "true"
select select "by"
select select "percentage"
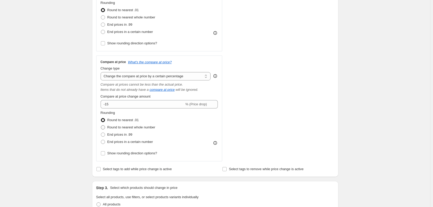
scroll to position [8, 0]
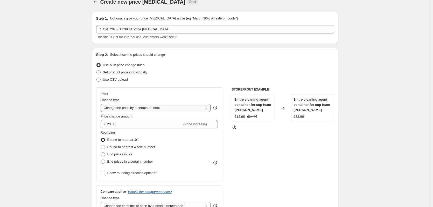
click at [129, 112] on select "Change the price to a certain amount Change the price by a certain amount Chang…" at bounding box center [156, 108] width 110 height 8
click at [148, 104] on select "Change the price to a certain amount Change the price by a certain amount Chang…" at bounding box center [156, 108] width 110 height 8
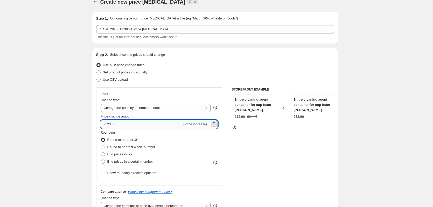
click at [138, 123] on input "20.00" at bounding box center [144, 124] width 75 height 8
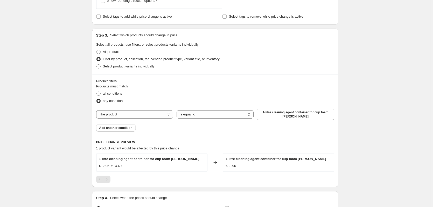
scroll to position [293, 0]
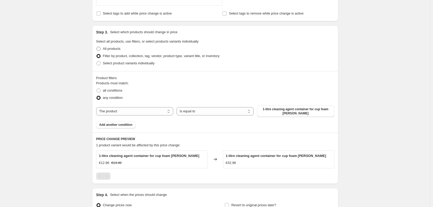
click at [100, 49] on span at bounding box center [98, 49] width 4 height 4
click at [97, 47] on input "All products" at bounding box center [96, 47] width 0 height 0
radio input "true"
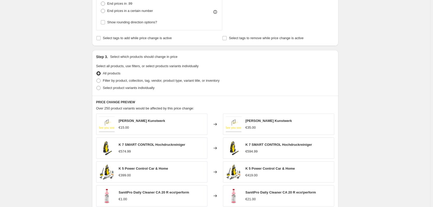
scroll to position [259, 0]
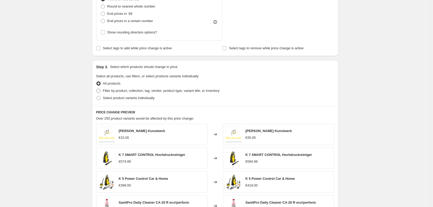
click at [100, 90] on span at bounding box center [98, 91] width 4 height 4
click at [97, 89] on input "Filter by product, collection, tag, vendor, product type, variant title, or inv…" at bounding box center [96, 89] width 0 height 0
radio input "true"
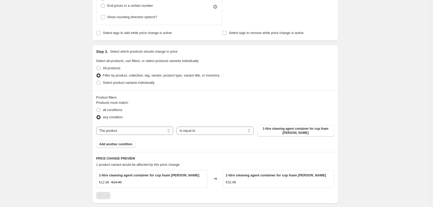
scroll to position [247, 0]
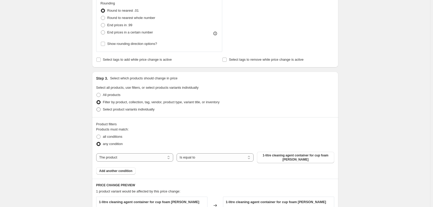
click at [100, 110] on span at bounding box center [98, 109] width 4 height 4
click at [97, 108] on input "Select product variants individually" at bounding box center [96, 107] width 0 height 0
radio input "true"
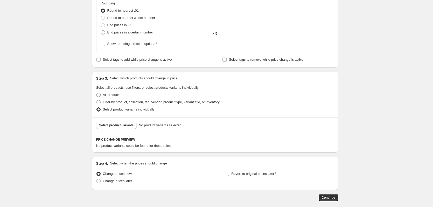
click at [99, 94] on span at bounding box center [98, 95] width 4 height 4
click at [97, 93] on input "All products" at bounding box center [96, 93] width 0 height 0
radio input "true"
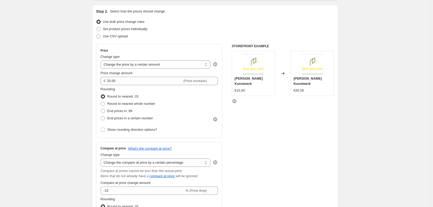
scroll to position [0, 0]
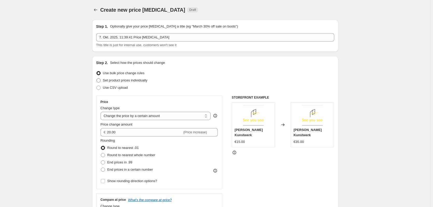
click at [100, 80] on span at bounding box center [98, 80] width 4 height 4
click at [97, 79] on input "Set product prices individually" at bounding box center [96, 78] width 0 height 0
radio input "true"
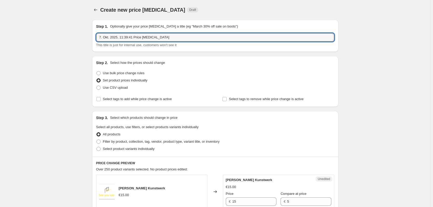
drag, startPoint x: 159, startPoint y: 36, endPoint x: 58, endPoint y: 30, distance: 101.3
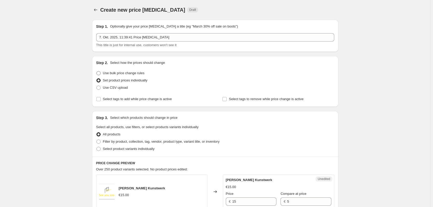
click at [104, 75] on span "Use bulk price change rules" at bounding box center [123, 73] width 41 height 5
click at [97, 71] on input "Use bulk price change rules" at bounding box center [96, 71] width 0 height 0
radio input "true"
select select "by"
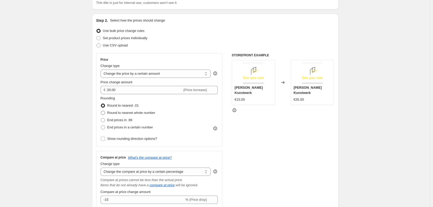
scroll to position [130, 0]
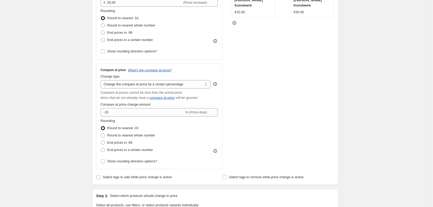
click at [218, 83] on icon at bounding box center [215, 83] width 5 height 5
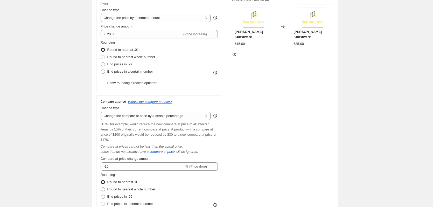
scroll to position [104, 0]
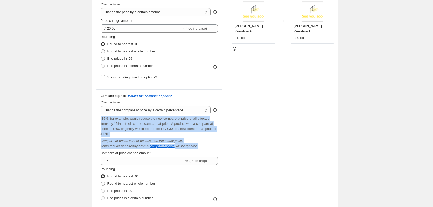
drag, startPoint x: 109, startPoint y: 119, endPoint x: 200, endPoint y: 147, distance: 95.2
click at [200, 147] on div "Compare at price What's the compare at price? Change type Change the compare at…" at bounding box center [159, 153] width 126 height 128
copy div "-15%, for example, would reduce the new compare at price of all affected items …"
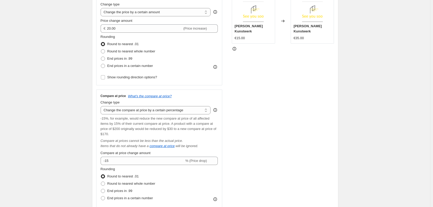
click at [171, 105] on div "Change type" at bounding box center [156, 102] width 110 height 5
drag, startPoint x: 169, startPoint y: 108, endPoint x: 168, endPoint y: 114, distance: 5.8
click at [169, 108] on select "Change the compare at price to the current price (sale) Change the compare at p…" at bounding box center [156, 110] width 110 height 8
select select "pp"
click at [102, 106] on select "Change the compare at price to the current price (sale) Change the compare at p…" at bounding box center [156, 110] width 110 height 8
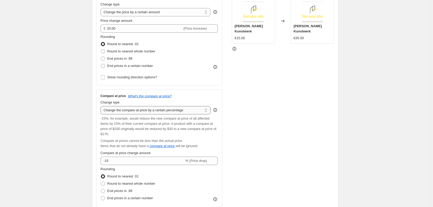
type input "20"
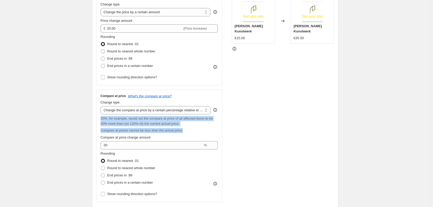
drag, startPoint x: 102, startPoint y: 119, endPoint x: 227, endPoint y: 127, distance: 125.5
click at [227, 127] on div "Price Change type Change the price to a certain amount Change the price by a ce…" at bounding box center [215, 97] width 238 height 210
copy div "20%, for example, would set the compare at price of all affected items to be 20…"
click at [198, 112] on select "Change the compare at price to the current price (sale) Change the compare at p…" at bounding box center [156, 110] width 110 height 8
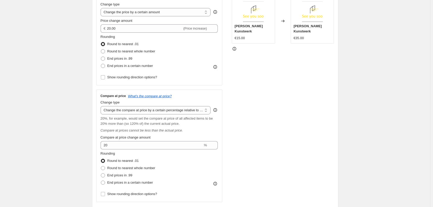
click at [241, 107] on div "STOREFRONT EXAMPLE [PERSON_NAME] Kunstwerk €15.00 Changed to [PERSON_NAME] Kuns…" at bounding box center [283, 97] width 102 height 210
click at [145, 97] on icon "What's the compare at price?" at bounding box center [150, 96] width 44 height 4
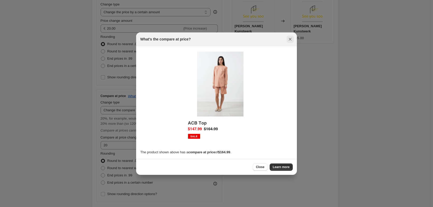
click at [288, 40] on icon "Close" at bounding box center [290, 39] width 5 height 5
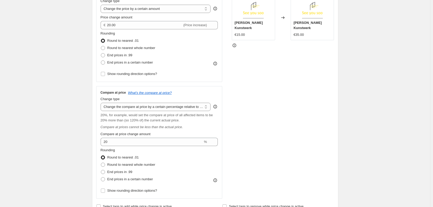
scroll to position [130, 0]
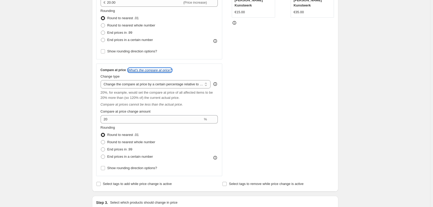
click at [148, 70] on icon "What's the compare at price?" at bounding box center [150, 70] width 44 height 4
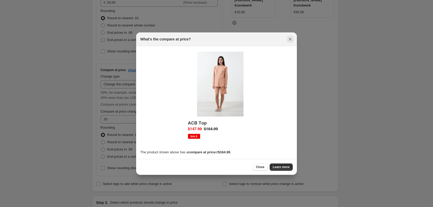
click at [289, 37] on icon "Close" at bounding box center [290, 39] width 5 height 5
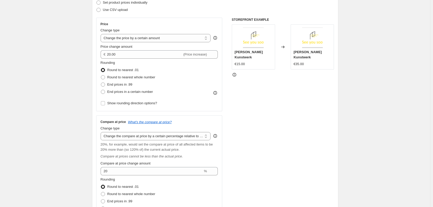
scroll to position [104, 0]
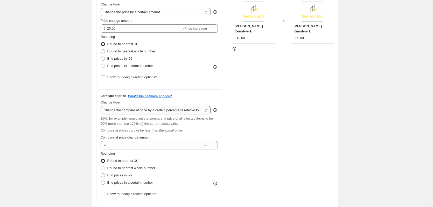
click at [168, 109] on select "Change the compare at price to the current price (sale) Change the compare at p…" at bounding box center [156, 110] width 110 height 8
select select "bp"
click at [102, 106] on select "Change the compare at price to the current price (sale) Change the compare at p…" at bounding box center [156, 110] width 110 height 8
type input "12.00"
click at [169, 112] on select "Change the compare at price to the current price (sale) Change the compare at p…" at bounding box center [156, 110] width 110 height 8
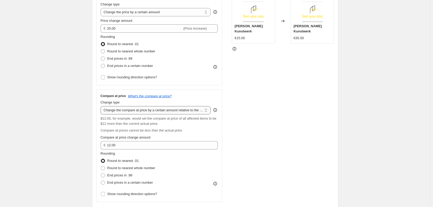
click at [169, 112] on select "Change the compare at price to the current price (sale) Change the compare at p…" at bounding box center [156, 110] width 110 height 8
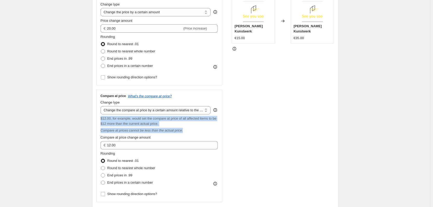
drag, startPoint x: 102, startPoint y: 119, endPoint x: 187, endPoint y: 129, distance: 85.9
click at [187, 128] on div "Compare at price What's the compare at price? Change type Change the compare at…" at bounding box center [159, 146] width 117 height 104
copy div "$12.00, for example, would set the compare at price of all affected items to be…"
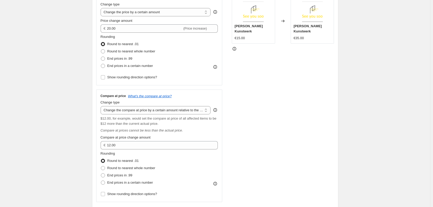
click at [279, 119] on div "STOREFRONT EXAMPLE [PERSON_NAME] Kunstwerk €15.00 Changed to [PERSON_NAME] Kuns…" at bounding box center [283, 97] width 102 height 210
click at [157, 93] on div "Compare at price What's the compare at price? Change type Change the compare at…" at bounding box center [159, 145] width 126 height 113
click at [157, 95] on icon "What's the compare at price?" at bounding box center [150, 96] width 44 height 4
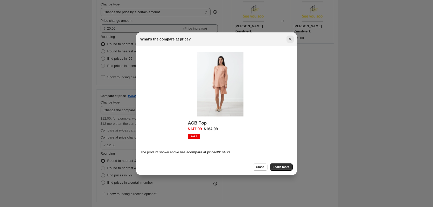
click at [290, 39] on icon "Close" at bounding box center [290, 39] width 3 height 3
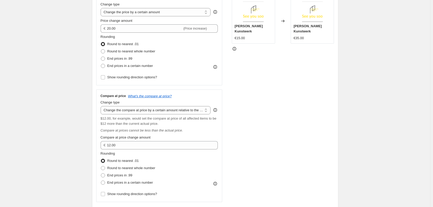
click at [170, 116] on span "$12.00, for example, would set the compare at price of all affected items to be…" at bounding box center [159, 120] width 116 height 9
click at [175, 107] on select "Change the compare at price to the current price (sale) Change the compare at p…" at bounding box center [156, 110] width 110 height 8
select select "pp"
click at [102, 106] on select "Change the compare at price to the current price (sale) Change the compare at p…" at bounding box center [156, 110] width 110 height 8
type input "20"
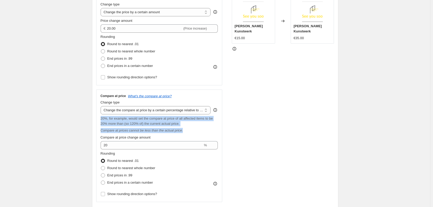
drag, startPoint x: 99, startPoint y: 115, endPoint x: 202, endPoint y: 127, distance: 103.9
click at [202, 127] on div "Compare at price What's the compare at price? Change type Change the compare at…" at bounding box center [159, 145] width 126 height 113
copy div "20%, for example, would set the compare at price of all affected items to be 20…"
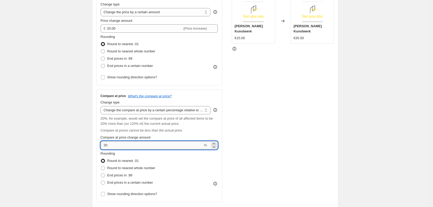
click at [168, 145] on input "20" at bounding box center [152, 145] width 102 height 8
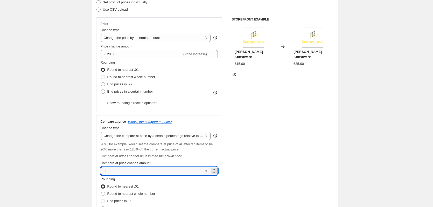
scroll to position [78, 0]
click at [281, 136] on div "STOREFRONT EXAMPLE [PERSON_NAME] Kunstwerk €15.00 Changed to [PERSON_NAME] Kuns…" at bounding box center [283, 123] width 102 height 210
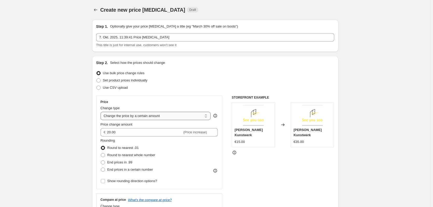
scroll to position [26, 0]
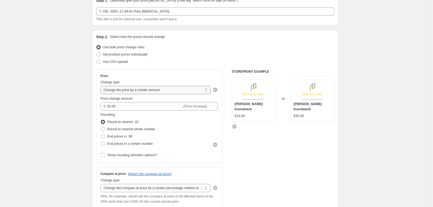
click at [118, 89] on select "Change the price to a certain amount Change the price by a certain amount Chang…" at bounding box center [156, 90] width 110 height 8
select select "to"
click at [102, 86] on select "Change the price to a certain amount Change the price by a certain amount Chang…" at bounding box center [156, 90] width 110 height 8
type input "80.00"
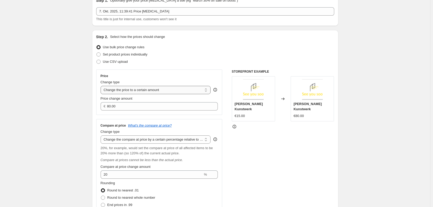
click at [148, 93] on select "Change the price to a certain amount Change the price by a certain amount Chang…" at bounding box center [156, 90] width 110 height 8
select select "by"
click at [102, 86] on select "Change the price to a certain amount Change the price by a certain amount Chang…" at bounding box center [156, 90] width 110 height 8
type input "-10.00"
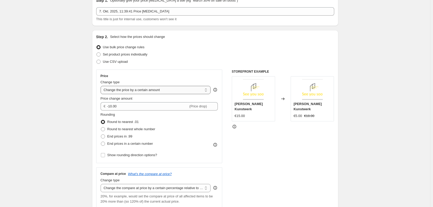
click at [153, 91] on select "Change the price to a certain amount Change the price by a certain amount Chang…" at bounding box center [156, 90] width 110 height 8
select select "percentage"
click at [102, 86] on select "Change the price to a certain amount Change the price by a certain amount Chang…" at bounding box center [156, 90] width 110 height 8
type input "-15"
drag, startPoint x: 318, startPoint y: 111, endPoint x: 298, endPoint y: 120, distance: 22.0
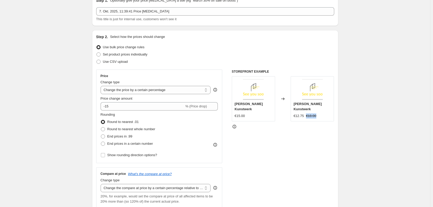
click at [308, 113] on div "€12.75 €18.00" at bounding box center [313, 115] width 38 height 5
click at [286, 129] on div "STOREFRONT EXAMPLE [PERSON_NAME] Kunstwerk €15.00 Changed to [PERSON_NAME] Kuns…" at bounding box center [283, 175] width 102 height 210
click at [152, 112] on fieldset "Rounding Round to nearest .01 Round to nearest whole number End prices in .99 E…" at bounding box center [128, 129] width 55 height 35
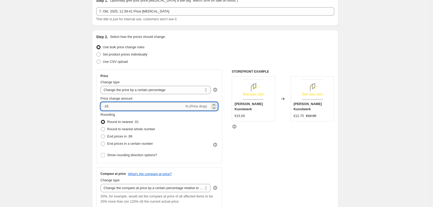
click at [155, 108] on input "-15" at bounding box center [143, 106] width 84 height 8
click at [177, 88] on select "Change the price to a certain amount Change the price by a certain amount Chang…" at bounding box center [156, 90] width 110 height 8
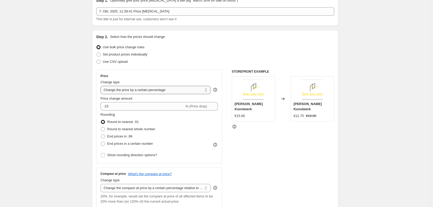
click at [102, 86] on select "Change the price to a certain amount Change the price by a certain amount Chang…" at bounding box center [156, 90] width 110 height 8
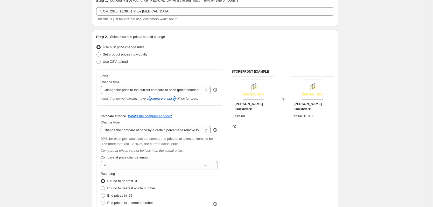
click at [162, 99] on icon "compare at price" at bounding box center [162, 98] width 25 height 4
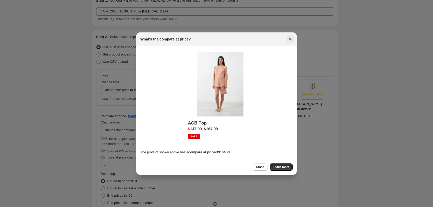
click at [290, 38] on icon "Close" at bounding box center [290, 39] width 5 height 5
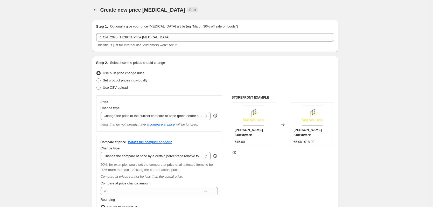
scroll to position [26, 0]
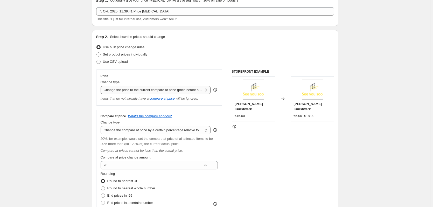
click at [163, 90] on select "Change the price to a certain amount Change the price by a certain amount Chang…" at bounding box center [156, 90] width 110 height 8
click at [178, 89] on select "Change the price to a certain amount Change the price by a certain amount Chang…" at bounding box center [156, 90] width 110 height 8
click at [102, 86] on select "Change the price to a certain amount Change the price by a certain amount Chang…" at bounding box center [156, 90] width 110 height 8
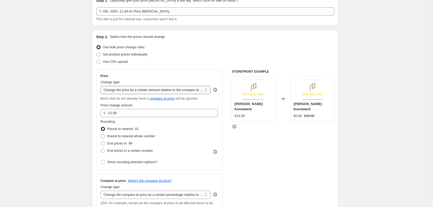
click at [114, 89] on select "Change the price to a certain amount Change the price by a certain amount Chang…" at bounding box center [156, 90] width 110 height 8
select select "to"
click at [102, 86] on select "Change the price to a certain amount Change the price by a certain amount Chang…" at bounding box center [156, 90] width 110 height 8
type input "80.00"
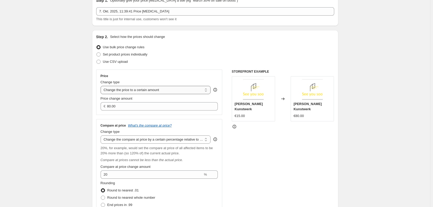
click at [128, 89] on select "Change the price to a certain amount Change the price by a certain amount Chang…" at bounding box center [156, 90] width 110 height 8
select select "bcap"
click at [102, 86] on select "Change the price to a certain amount Change the price by a certain amount Chang…" at bounding box center [156, 90] width 110 height 8
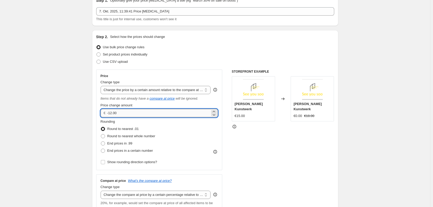
click at [119, 113] on input "-12.00" at bounding box center [158, 113] width 103 height 8
click at [112, 113] on input "-12.00" at bounding box center [158, 113] width 103 height 8
type input "100.00"
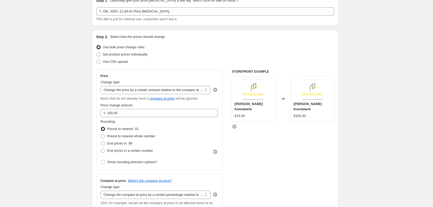
click at [241, 134] on div "STOREFRONT EXAMPLE [PERSON_NAME] Kunstwerk €15.00 Changed to [PERSON_NAME] Kuns…" at bounding box center [283, 178] width 102 height 217
drag, startPoint x: 251, startPoint y: 114, endPoint x: 237, endPoint y: 114, distance: 14.5
click at [237, 114] on div "[PERSON_NAME] Kunstwerk €15.00" at bounding box center [253, 98] width 43 height 45
click at [266, 124] on div at bounding box center [283, 126] width 102 height 5
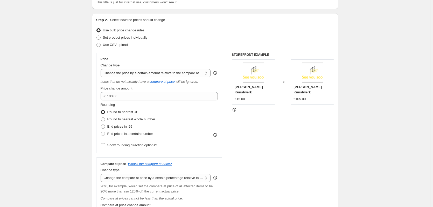
scroll to position [0, 0]
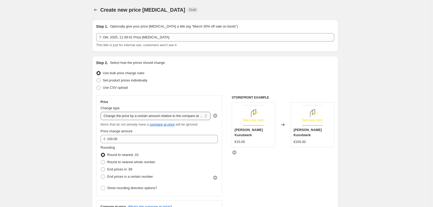
click at [168, 117] on select "Change the price to a certain amount Change the price by a certain amount Chang…" at bounding box center [156, 116] width 110 height 8
click at [171, 114] on select "Change the price to a certain amount Change the price by a certain amount Chang…" at bounding box center [156, 116] width 110 height 8
click at [286, 91] on div "Use CSV upload" at bounding box center [215, 87] width 238 height 7
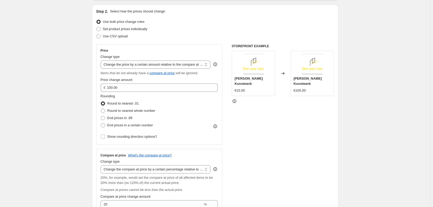
scroll to position [52, 0]
click at [200, 64] on select "Change the price to a certain amount Change the price by a certain amount Chang…" at bounding box center [156, 64] width 110 height 8
click at [102, 60] on select "Change the price to a certain amount Change the price by a certain amount Chang…" at bounding box center [156, 64] width 110 height 8
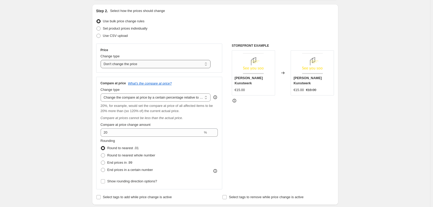
click at [158, 63] on select "Change the price to a certain amount Change the price by a certain amount Chang…" at bounding box center [156, 64] width 110 height 8
select select "to"
click at [102, 60] on select "Change the price to a certain amount Change the price by a certain amount Chang…" at bounding box center [156, 64] width 110 height 8
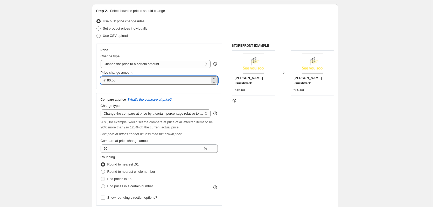
click at [110, 80] on input "80.00" at bounding box center [158, 80] width 103 height 8
click at [271, 116] on div "STOREFRONT EXAMPLE [PERSON_NAME] Kunstwerk €15.00 Changed to [PERSON_NAME] Kuns…" at bounding box center [283, 125] width 102 height 162
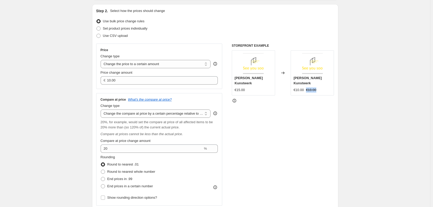
drag, startPoint x: 317, startPoint y: 83, endPoint x: 307, endPoint y: 84, distance: 9.9
click at [307, 87] on div "€10.00 €18.00" at bounding box center [313, 89] width 38 height 5
click at [281, 112] on div "STOREFRONT EXAMPLE [PERSON_NAME] Kunstwerk €15.00 Changed to [PERSON_NAME] Kuns…" at bounding box center [283, 125] width 102 height 162
click at [146, 74] on div "Price change amount" at bounding box center [159, 72] width 117 height 5
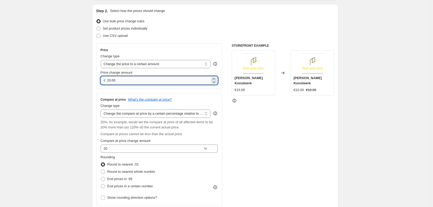
click at [111, 79] on input "10.00" at bounding box center [158, 80] width 103 height 8
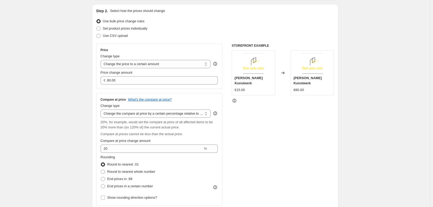
click at [267, 111] on div "STOREFRONT EXAMPLE [PERSON_NAME] Kunstwerk €15.00 Changed to [PERSON_NAME] Kuns…" at bounding box center [283, 125] width 102 height 162
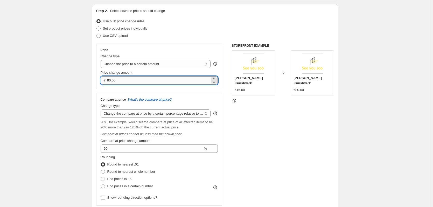
click at [111, 80] on input "80.00" at bounding box center [158, 80] width 103 height 8
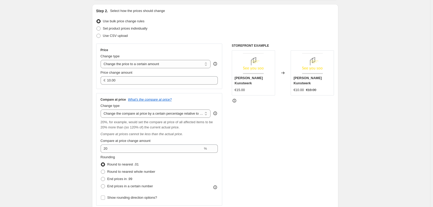
click at [243, 119] on div "STOREFRONT EXAMPLE [PERSON_NAME] Kunstwerk €15.00 Changed to [PERSON_NAME] Kuns…" at bounding box center [283, 125] width 102 height 162
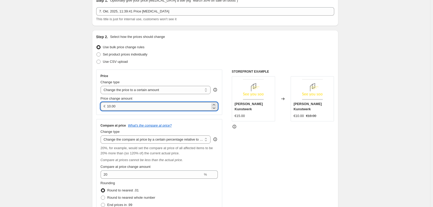
click at [110, 107] on input "10.00" at bounding box center [158, 106] width 103 height 8
click at [247, 127] on div "STOREFRONT EXAMPLE [PERSON_NAME] Kunstwerk €15.00 Changed to [PERSON_NAME] Kuns…" at bounding box center [283, 151] width 102 height 162
click at [110, 106] on input "80.00" at bounding box center [158, 106] width 103 height 8
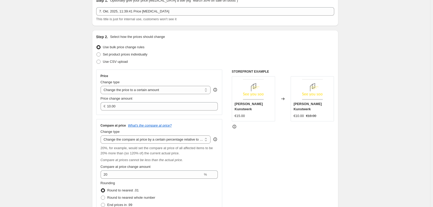
click at [250, 124] on div at bounding box center [283, 126] width 102 height 5
drag, startPoint x: 250, startPoint y: 114, endPoint x: 235, endPoint y: 113, distance: 14.3
click at [235, 113] on div "[PERSON_NAME] Kunstwerk €15.00" at bounding box center [253, 98] width 43 height 45
click at [238, 144] on div "STOREFRONT EXAMPLE [PERSON_NAME] Kunstwerk €15.00 Changed to [PERSON_NAME] Kuns…" at bounding box center [283, 151] width 102 height 162
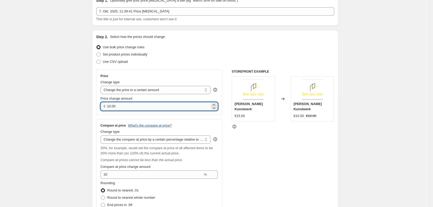
click at [111, 105] on input "10.00" at bounding box center [158, 106] width 103 height 8
type input "5.00"
click at [232, 130] on div "Price Change type Change the price to a certain amount Change the price by a ce…" at bounding box center [215, 151] width 238 height 162
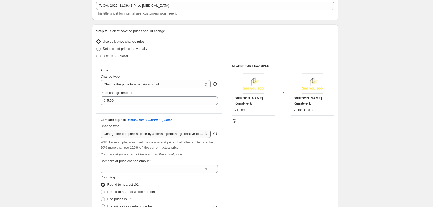
scroll to position [0, 0]
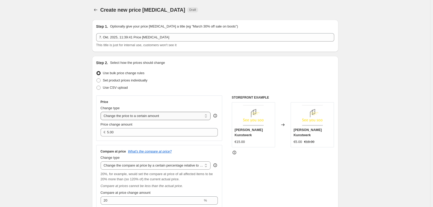
click at [162, 117] on select "Change the price to a certain amount Change the price by a certain amount Chang…" at bounding box center [156, 116] width 110 height 8
select select "by"
click at [102, 112] on select "Change the price to a certain amount Change the price by a certain amount Chang…" at bounding box center [156, 116] width 110 height 8
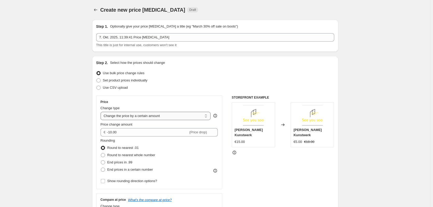
click at [160, 114] on select "Change the price to a certain amount Change the price by a certain amount Chang…" at bounding box center [156, 116] width 110 height 8
click at [102, 112] on select "Change the price to a certain amount Change the price by a certain amount Chang…" at bounding box center [156, 116] width 110 height 8
click at [112, 132] on input "-10.00" at bounding box center [147, 132] width 81 height 8
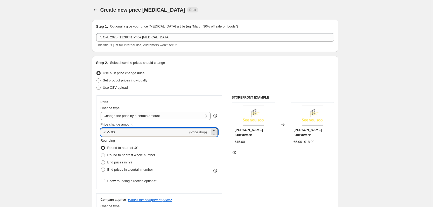
type input "-5.00"
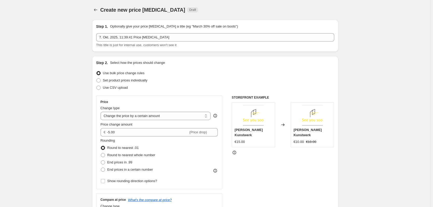
click at [254, 150] on div at bounding box center [283, 152] width 102 height 5
drag, startPoint x: 325, startPoint y: 136, endPoint x: 306, endPoint y: 140, distance: 19.2
click at [306, 140] on div "[PERSON_NAME] Kunstwerk €10.00 €18.00" at bounding box center [312, 124] width 43 height 45
click at [314, 140] on div "[PERSON_NAME] Kunstwerk €10.00 €18.00" at bounding box center [312, 124] width 43 height 45
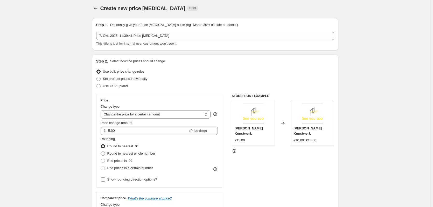
scroll to position [104, 0]
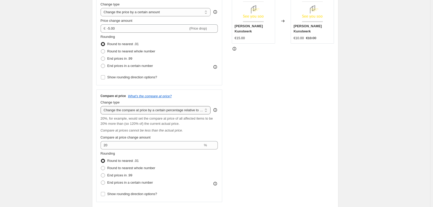
click at [150, 112] on select "Change the compare at price to the current price (sale) Change the compare at p…" at bounding box center [156, 110] width 110 height 8
drag, startPoint x: 270, startPoint y: 116, endPoint x: 240, endPoint y: 128, distance: 31.6
click at [270, 116] on div "STOREFRONT EXAMPLE [PERSON_NAME] Kunstwerk €15.00 Changed to [PERSON_NAME] Kuns…" at bounding box center [283, 97] width 102 height 210
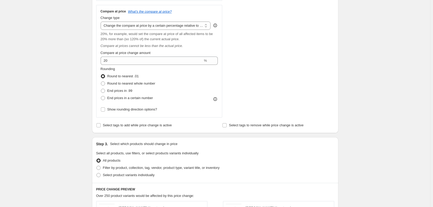
scroll to position [188, 0]
click at [99, 128] on input "Select tags to add while price change is active" at bounding box center [98, 126] width 4 height 4
checkbox input "true"
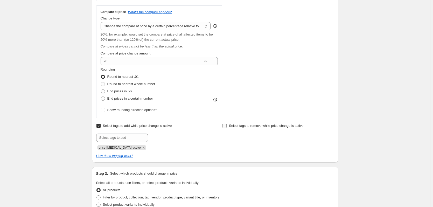
click at [226, 127] on input "Select tags to remove while price change is active" at bounding box center [225, 126] width 4 height 4
checkbox input "true"
click at [127, 135] on input "text" at bounding box center [122, 138] width 52 height 8
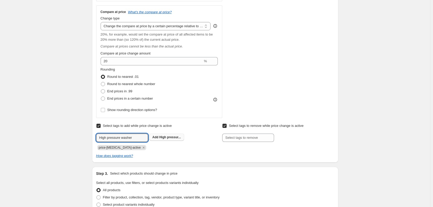
type input "High pressure washer"
click at [164, 138] on span "High pressur..." at bounding box center [170, 137] width 22 height 4
click at [141, 149] on icon "Remove price-change-job-active" at bounding box center [143, 147] width 5 height 5
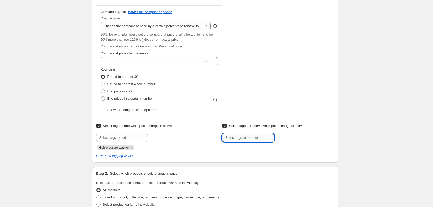
click at [232, 139] on input "text" at bounding box center [248, 138] width 52 height 8
click at [133, 149] on icon "Remove High pressure washer" at bounding box center [131, 147] width 5 height 5
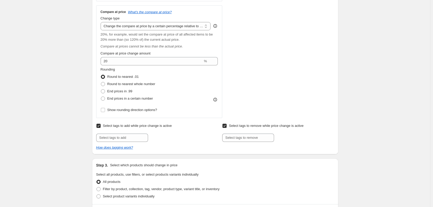
click at [227, 127] on input "Select tags to remove while price change is active" at bounding box center [225, 126] width 4 height 4
checkbox input "false"
drag, startPoint x: 101, startPoint y: 127, endPoint x: 106, endPoint y: 125, distance: 5.3
click at [101, 126] on input "Select tags to add while price change is active" at bounding box center [98, 126] width 4 height 4
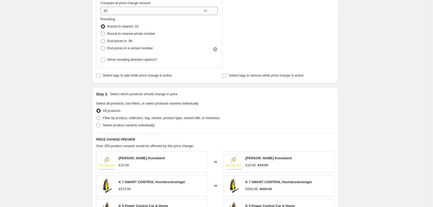
scroll to position [240, 0]
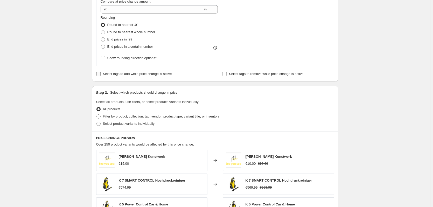
click at [100, 75] on input "Select tags to add while price change is active" at bounding box center [98, 74] width 4 height 4
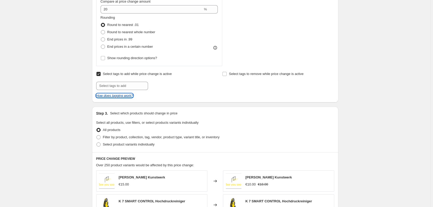
click at [112, 98] on icon "How does tagging work?" at bounding box center [114, 96] width 37 height 4
click at [100, 76] on span at bounding box center [98, 74] width 5 height 5
click at [101, 74] on span at bounding box center [98, 74] width 5 height 5
click at [101, 74] on input "Select tags to add while price change is active" at bounding box center [98, 74] width 4 height 4
checkbox input "false"
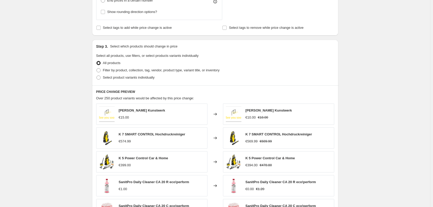
scroll to position [291, 0]
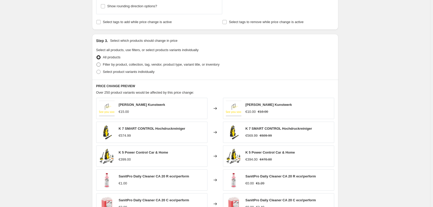
click at [101, 65] on span at bounding box center [98, 65] width 4 height 4
click at [97, 63] on input "Filter by product, collection, tag, vendor, product type, variant title, or inv…" at bounding box center [96, 63] width 0 height 0
radio input "true"
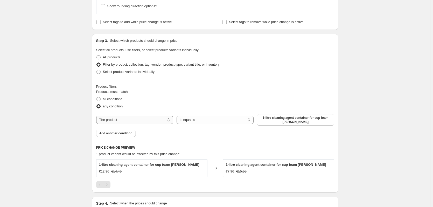
click at [148, 122] on select "The product The product's collection The product's tag The product's vendor The…" at bounding box center [134, 120] width 77 height 8
click at [201, 118] on select "Is equal to Is not equal to" at bounding box center [215, 120] width 77 height 8
click at [263, 137] on div "Products must match: all conditions any condition The product The product's col…" at bounding box center [215, 113] width 238 height 48
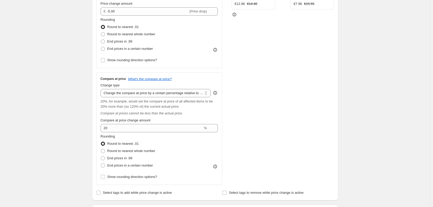
scroll to position [124, 0]
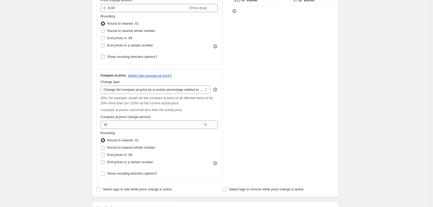
click at [105, 57] on input "Show rounding direction options?" at bounding box center [103, 57] width 4 height 4
checkbox input "true"
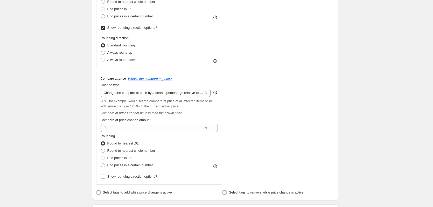
scroll to position [176, 0]
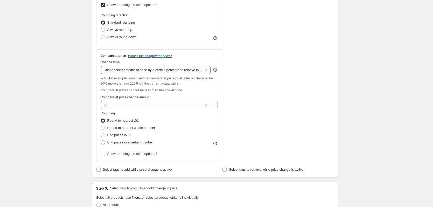
click at [133, 70] on select "Change the compare at price to the current price (sale) Change the compare at p…" at bounding box center [156, 70] width 110 height 8
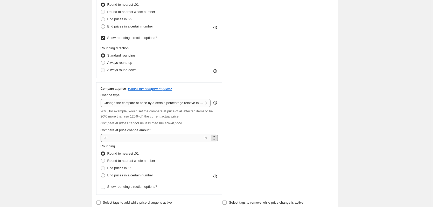
scroll to position [150, 0]
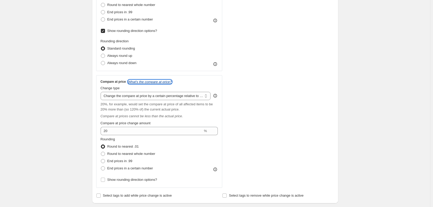
click at [164, 82] on icon "What's the compare at price?" at bounding box center [150, 82] width 44 height 4
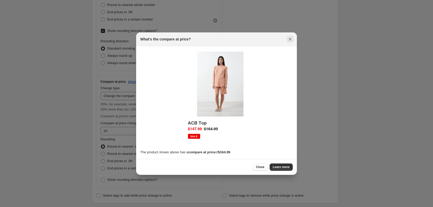
click at [290, 39] on icon "Close" at bounding box center [290, 39] width 3 height 3
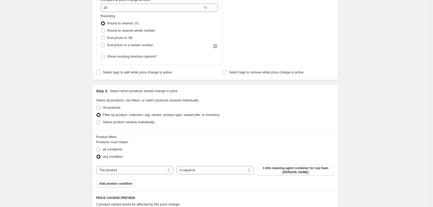
scroll to position [332, 0]
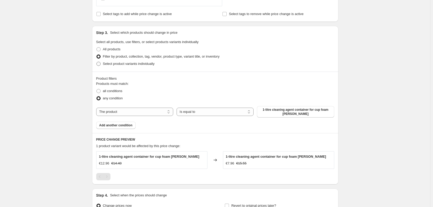
click at [99, 65] on span at bounding box center [98, 64] width 4 height 4
click at [97, 62] on input "Select product variants individually" at bounding box center [96, 62] width 0 height 0
radio input "true"
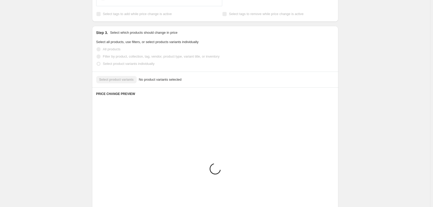
scroll to position [313, 0]
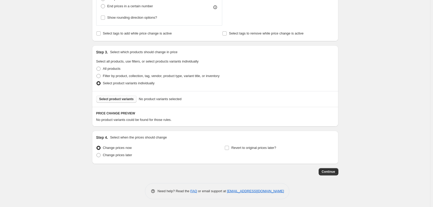
click at [128, 101] on span "Select product variants" at bounding box center [116, 99] width 34 height 4
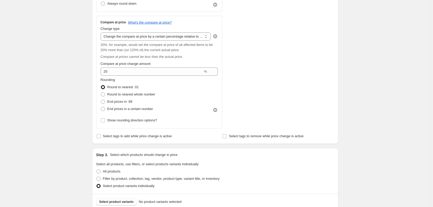
scroll to position [261, 0]
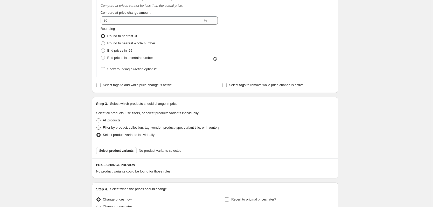
click at [100, 127] on span at bounding box center [98, 128] width 4 height 4
click at [97, 126] on input "Filter by product, collection, tag, vendor, product type, variant title, or inv…" at bounding box center [96, 126] width 0 height 0
radio input "true"
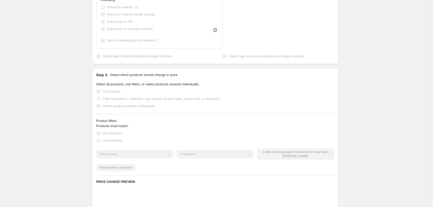
scroll to position [313, 0]
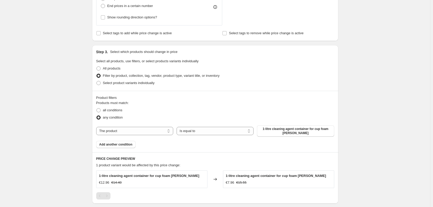
click at [138, 136] on div "The product The product's collection The product's tag The product's vendor The…" at bounding box center [215, 130] width 238 height 11
click at [140, 134] on select "The product The product's collection The product's tag The product's vendor The…" at bounding box center [134, 131] width 77 height 8
click at [97, 127] on select "The product The product's collection The product's tag The product's vendor The…" at bounding box center [134, 131] width 77 height 8
click at [219, 135] on select "Is equal to Is not equal to" at bounding box center [215, 131] width 77 height 8
click at [166, 134] on select "The product The product's collection The product's tag The product's vendor The…" at bounding box center [134, 131] width 77 height 8
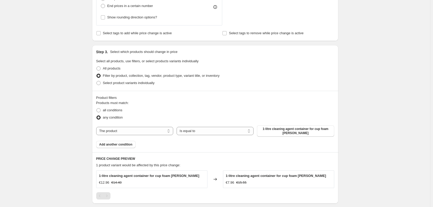
click at [167, 120] on div "any condition" at bounding box center [215, 117] width 238 height 7
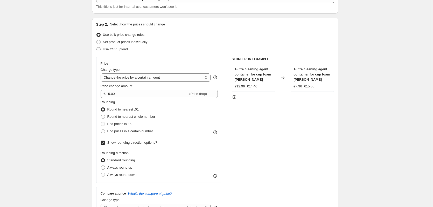
scroll to position [0, 0]
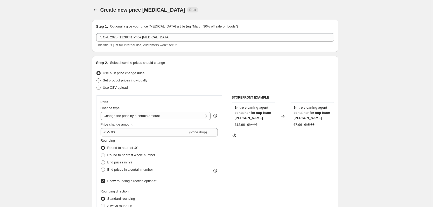
click at [100, 80] on span at bounding box center [98, 80] width 4 height 4
click at [97, 79] on input "Set product prices individually" at bounding box center [96, 78] width 0 height 0
radio input "true"
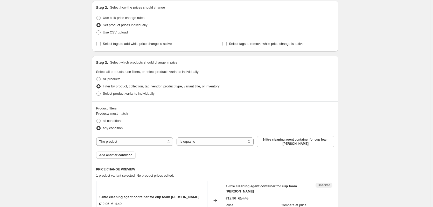
scroll to position [52, 0]
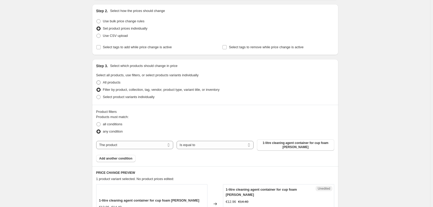
click at [101, 82] on span at bounding box center [98, 82] width 4 height 4
click at [97, 81] on input "All products" at bounding box center [96, 80] width 0 height 0
radio input "true"
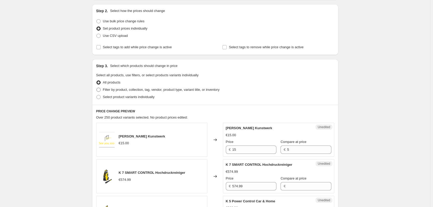
click at [100, 90] on span at bounding box center [98, 90] width 4 height 4
click at [97, 88] on input "Filter by product, collection, tag, vendor, product type, variant title, or inv…" at bounding box center [96, 88] width 0 height 0
radio input "true"
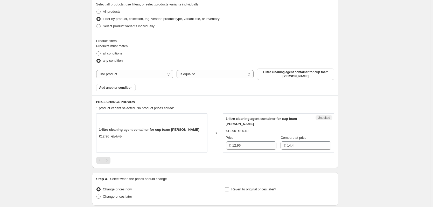
scroll to position [51, 0]
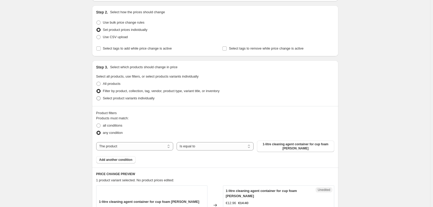
click at [100, 97] on span at bounding box center [98, 98] width 4 height 4
click at [97, 96] on input "Select product variants individually" at bounding box center [96, 96] width 0 height 0
radio input "true"
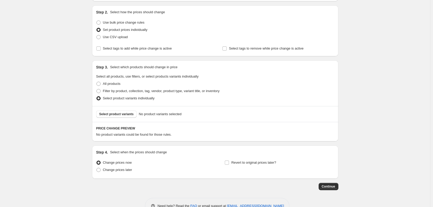
scroll to position [65, 0]
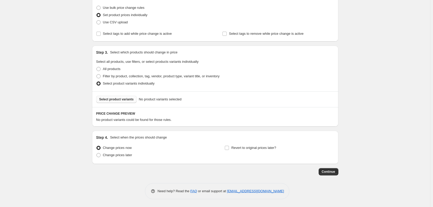
click at [124, 101] on span "Select product variants" at bounding box center [116, 99] width 34 height 4
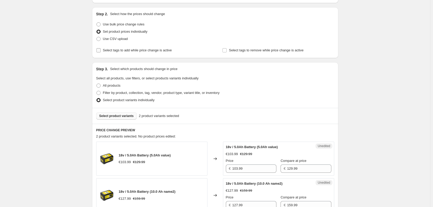
scroll to position [0, 0]
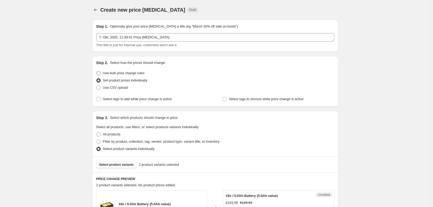
click at [100, 70] on label "Use bulk price change rules" at bounding box center [120, 73] width 48 height 7
click at [97, 71] on input "Use bulk price change rules" at bounding box center [96, 71] width 0 height 0
radio input "true"
select select "by"
select select "pp"
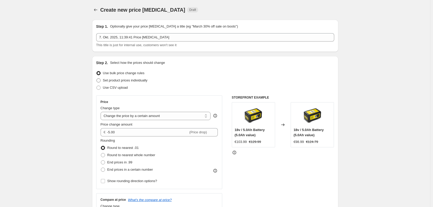
click at [100, 80] on span at bounding box center [98, 80] width 4 height 4
click at [97, 79] on input "Set product prices individually" at bounding box center [96, 78] width 0 height 0
radio input "true"
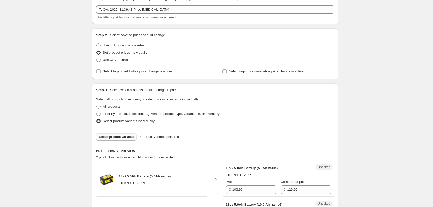
scroll to position [20, 0]
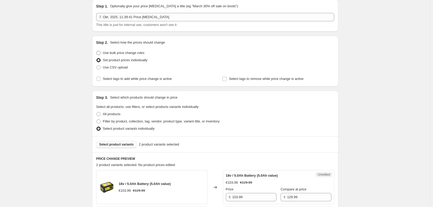
click at [101, 55] on span at bounding box center [98, 53] width 5 height 5
click at [97, 51] on input "Use bulk price change rules" at bounding box center [96, 51] width 0 height 0
radio input "true"
select select "by"
select select "pp"
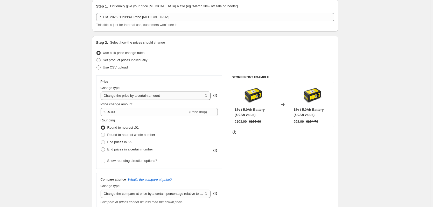
click at [137, 98] on select "Change the price to a certain amount Change the price by a certain amount Chang…" at bounding box center [156, 96] width 110 height 8
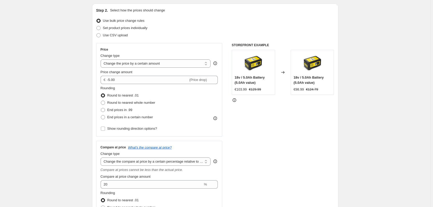
scroll to position [98, 0]
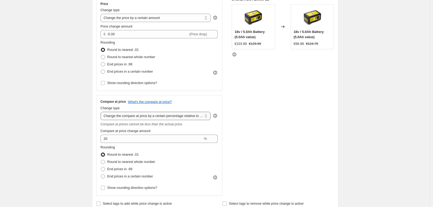
click at [140, 118] on select "Change the compare at price to the current price (sale) Change the compare at p…" at bounding box center [156, 116] width 110 height 8
click at [58, 121] on div "Create new price [MEDICAL_DATA]. This page is ready Create new price [MEDICAL_D…" at bounding box center [215, 169] width 430 height 534
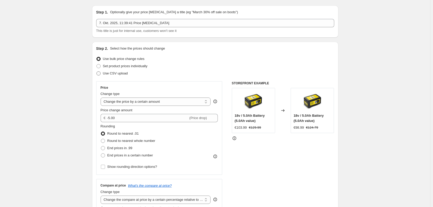
scroll to position [0, 0]
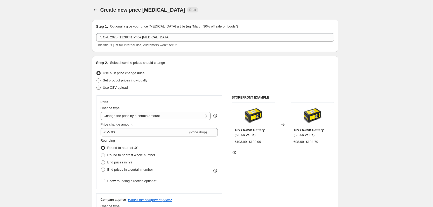
click at [100, 86] on span at bounding box center [98, 88] width 4 height 4
click at [97, 86] on input "Use CSV upload" at bounding box center [96, 86] width 0 height 0
radio input "true"
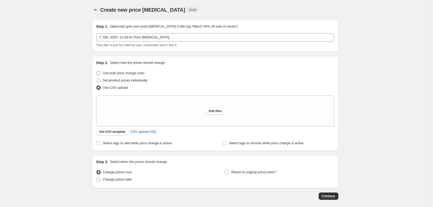
click at [98, 70] on label "Use bulk price change rules" at bounding box center [120, 73] width 48 height 7
click at [97, 71] on input "Use bulk price change rules" at bounding box center [96, 71] width 0 height 0
radio input "true"
select select "by"
select select "pp"
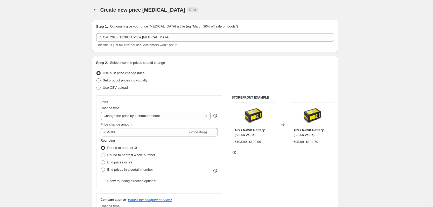
click at [99, 81] on span at bounding box center [98, 80] width 4 height 4
click at [97, 79] on input "Set product prices individually" at bounding box center [96, 78] width 0 height 0
radio input "true"
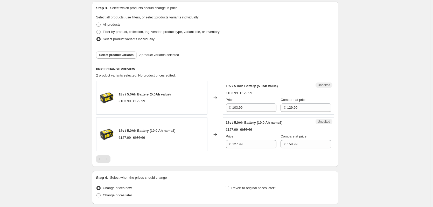
scroll to position [72, 0]
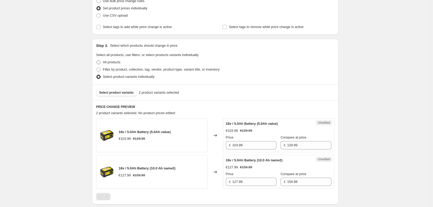
click at [97, 61] on span at bounding box center [98, 62] width 5 height 5
click at [97, 60] on input "All products" at bounding box center [96, 60] width 0 height 0
radio input "true"
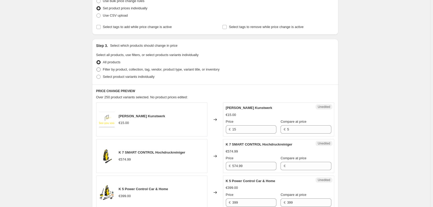
click at [100, 68] on span at bounding box center [98, 69] width 4 height 4
click at [97, 68] on input "Filter by product, collection, tag, vendor, product type, variant title, or inv…" at bounding box center [96, 67] width 0 height 0
radio input "true"
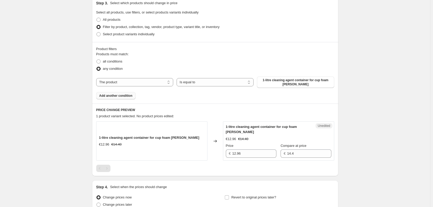
scroll to position [112, 0]
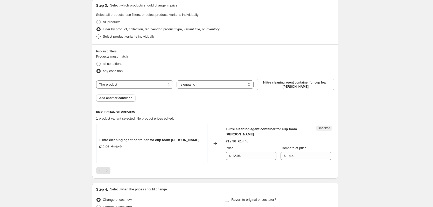
click at [100, 36] on span at bounding box center [98, 36] width 4 height 4
click at [97, 35] on input "Select product variants individually" at bounding box center [96, 34] width 0 height 0
radio input "true"
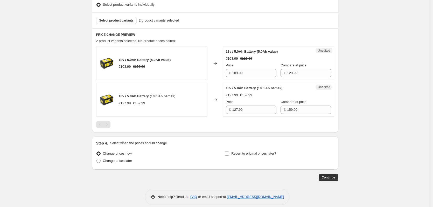
scroll to position [0, 0]
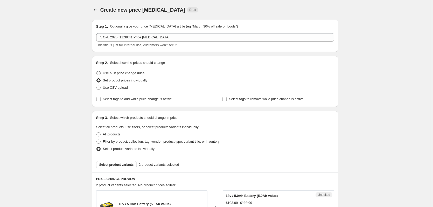
click at [100, 71] on span at bounding box center [98, 73] width 5 height 5
click at [97, 71] on input "Use bulk price change rules" at bounding box center [96, 71] width 0 height 0
radio input "true"
select select "by"
select select "pp"
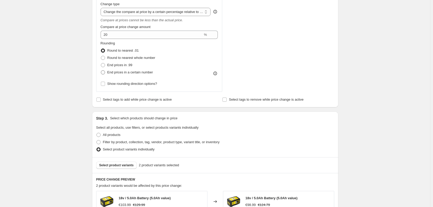
scroll to position [285, 0]
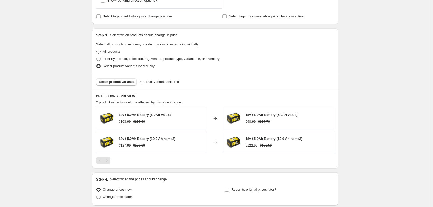
click at [99, 52] on span at bounding box center [98, 52] width 4 height 4
click at [97, 50] on input "All products" at bounding box center [96, 50] width 0 height 0
radio input "true"
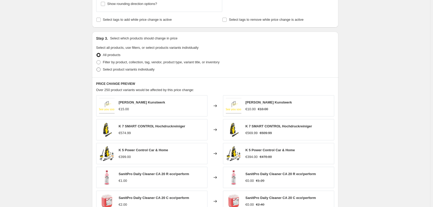
scroll to position [279, 0]
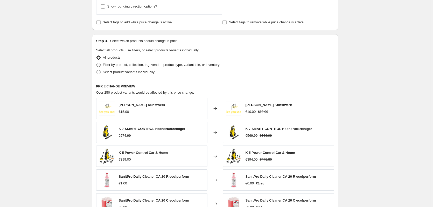
click at [101, 66] on span at bounding box center [98, 65] width 4 height 4
click at [97, 63] on input "Filter by product, collection, tag, vendor, product type, variant title, or inv…" at bounding box center [96, 63] width 0 height 0
radio input "true"
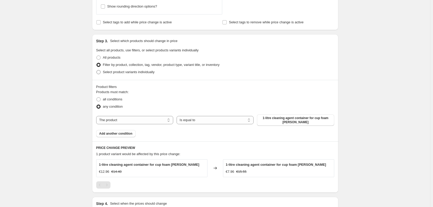
click at [100, 73] on span at bounding box center [98, 72] width 4 height 4
click at [97, 70] on input "Select product variants individually" at bounding box center [96, 70] width 0 height 0
radio input "true"
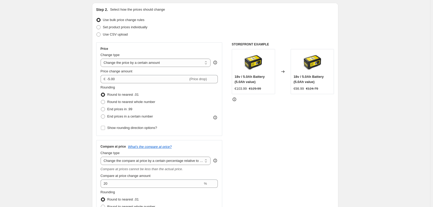
scroll to position [52, 0]
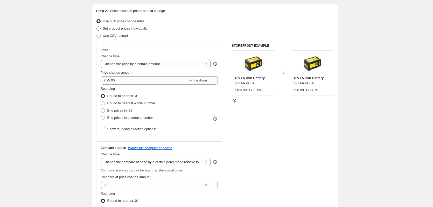
click at [100, 29] on span at bounding box center [98, 28] width 4 height 4
click at [97, 27] on input "Set product prices individually" at bounding box center [96, 26] width 0 height 0
radio input "true"
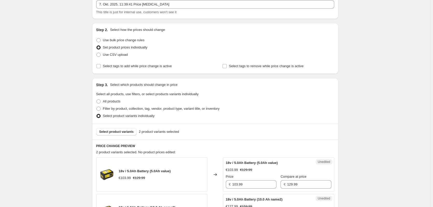
scroll to position [0, 0]
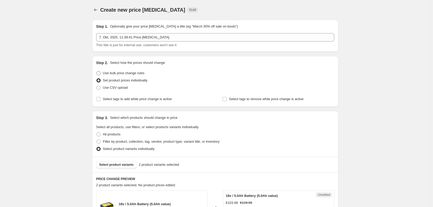
click at [100, 73] on span at bounding box center [98, 73] width 4 height 4
click at [97, 71] on input "Use bulk price change rules" at bounding box center [96, 71] width 0 height 0
radio input "true"
select select "by"
select select "pp"
